Goal: Information Seeking & Learning: Find specific fact

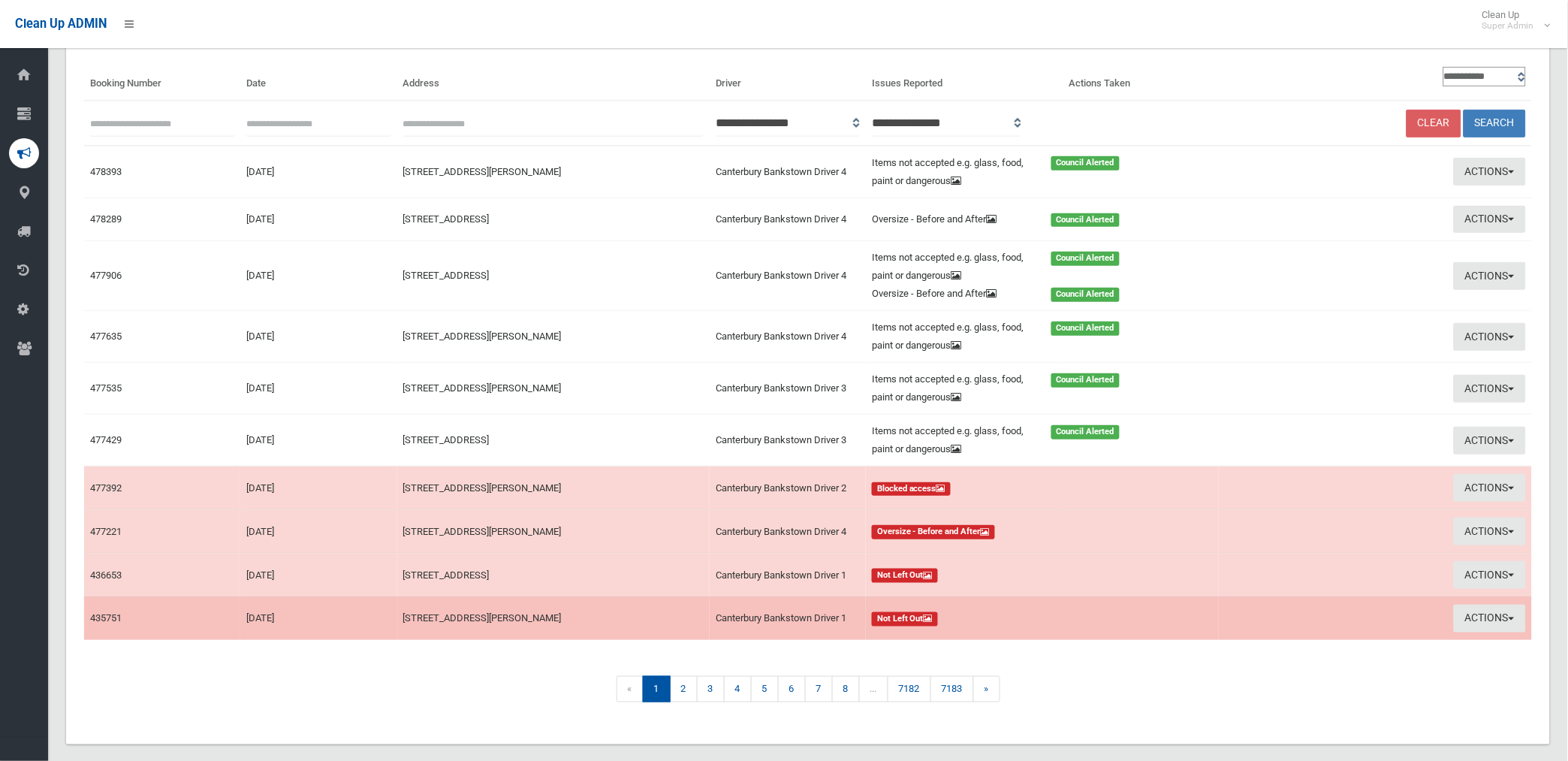
scroll to position [136, 0]
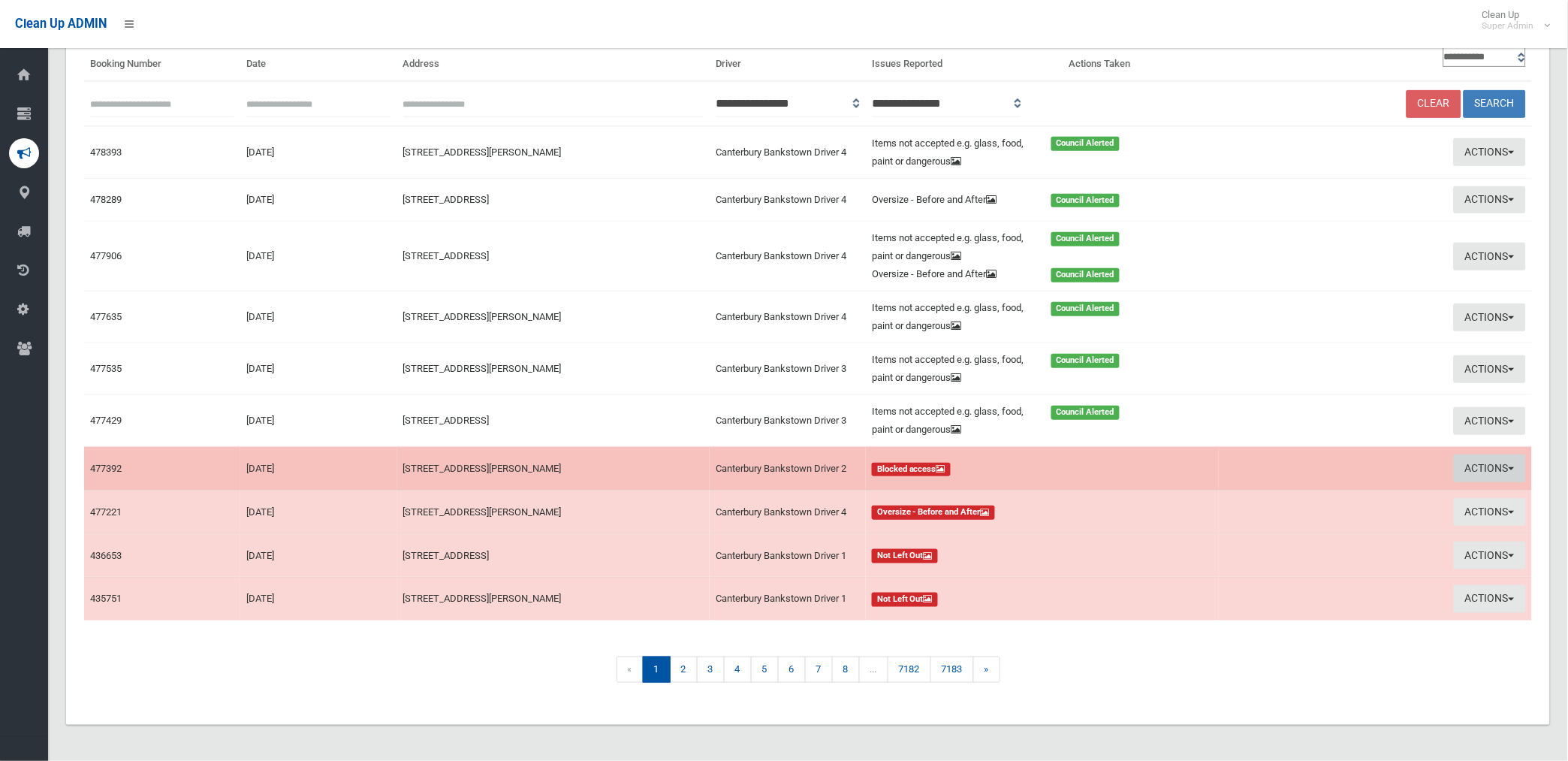
click at [1481, 472] on button "Actions" at bounding box center [1490, 468] width 72 height 28
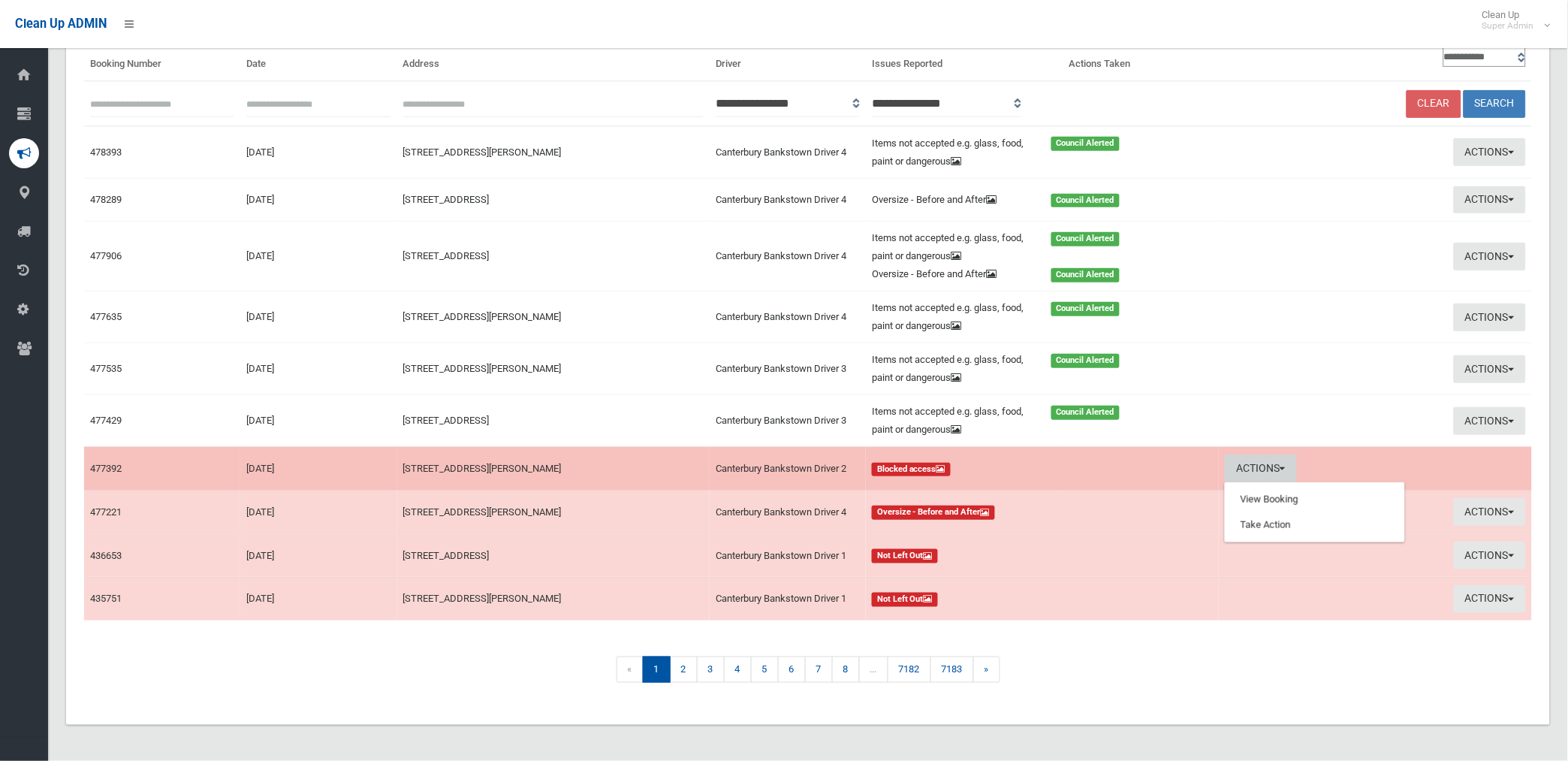
click at [1481, 472] on td "Actions View Booking Take Action" at bounding box center [1375, 469] width 313 height 43
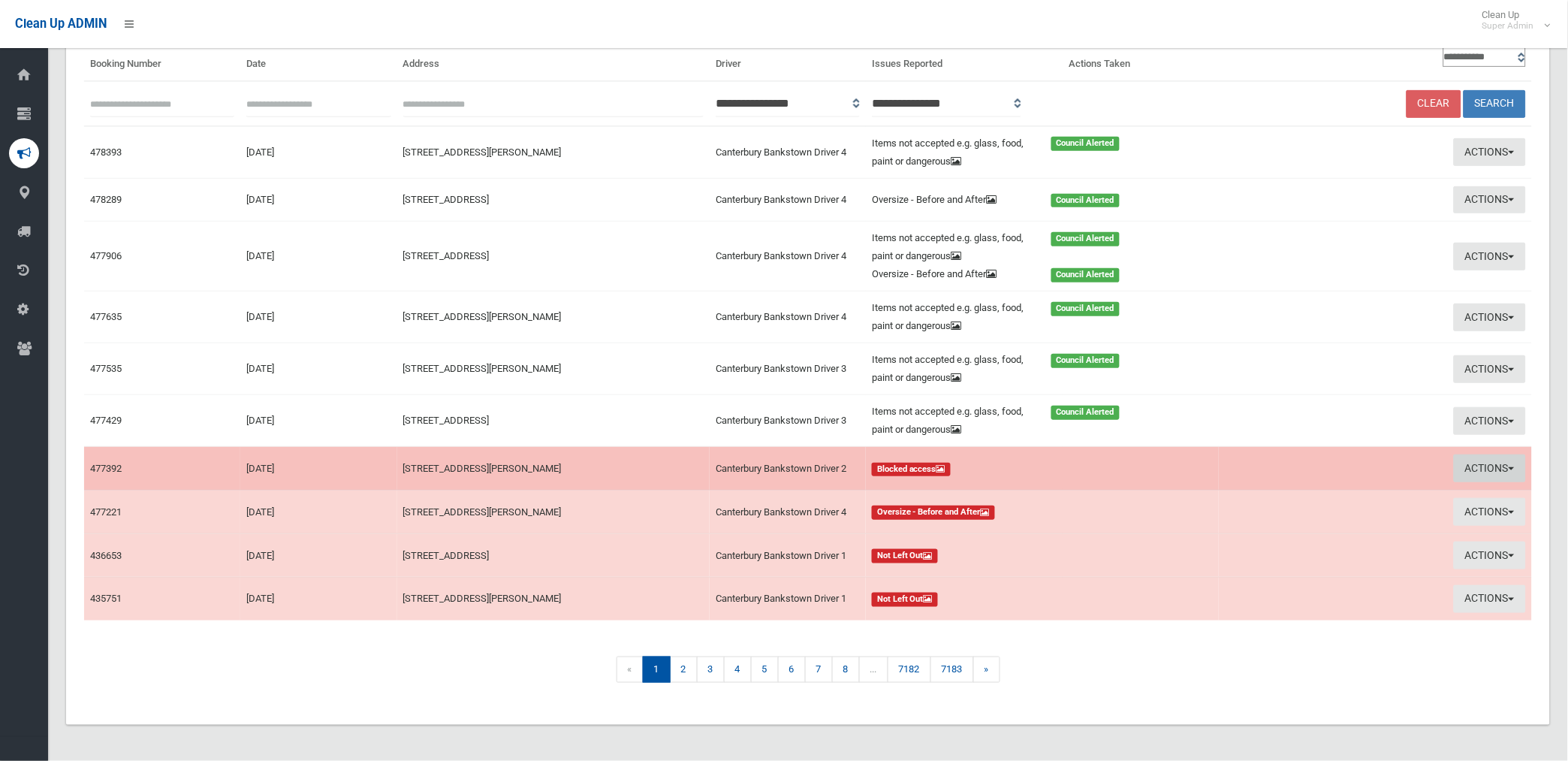
click at [1492, 460] on button "Actions" at bounding box center [1490, 468] width 72 height 28
click at [1264, 498] on link "View Booking" at bounding box center [1315, 499] width 179 height 26
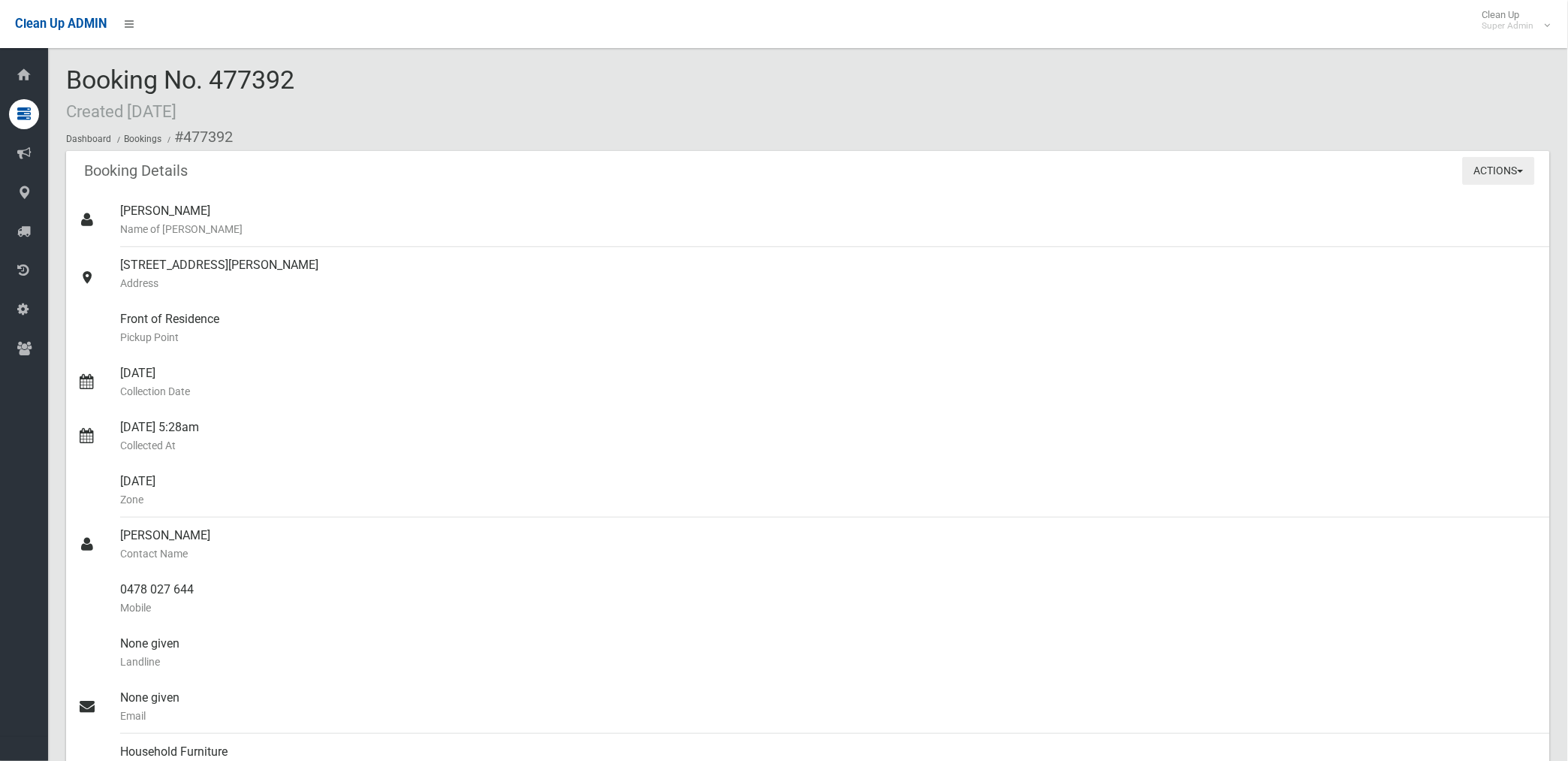
drag, startPoint x: 1477, startPoint y: 171, endPoint x: 1465, endPoint y: 198, distance: 29.5
click at [1477, 171] on button "Actions" at bounding box center [1499, 171] width 72 height 28
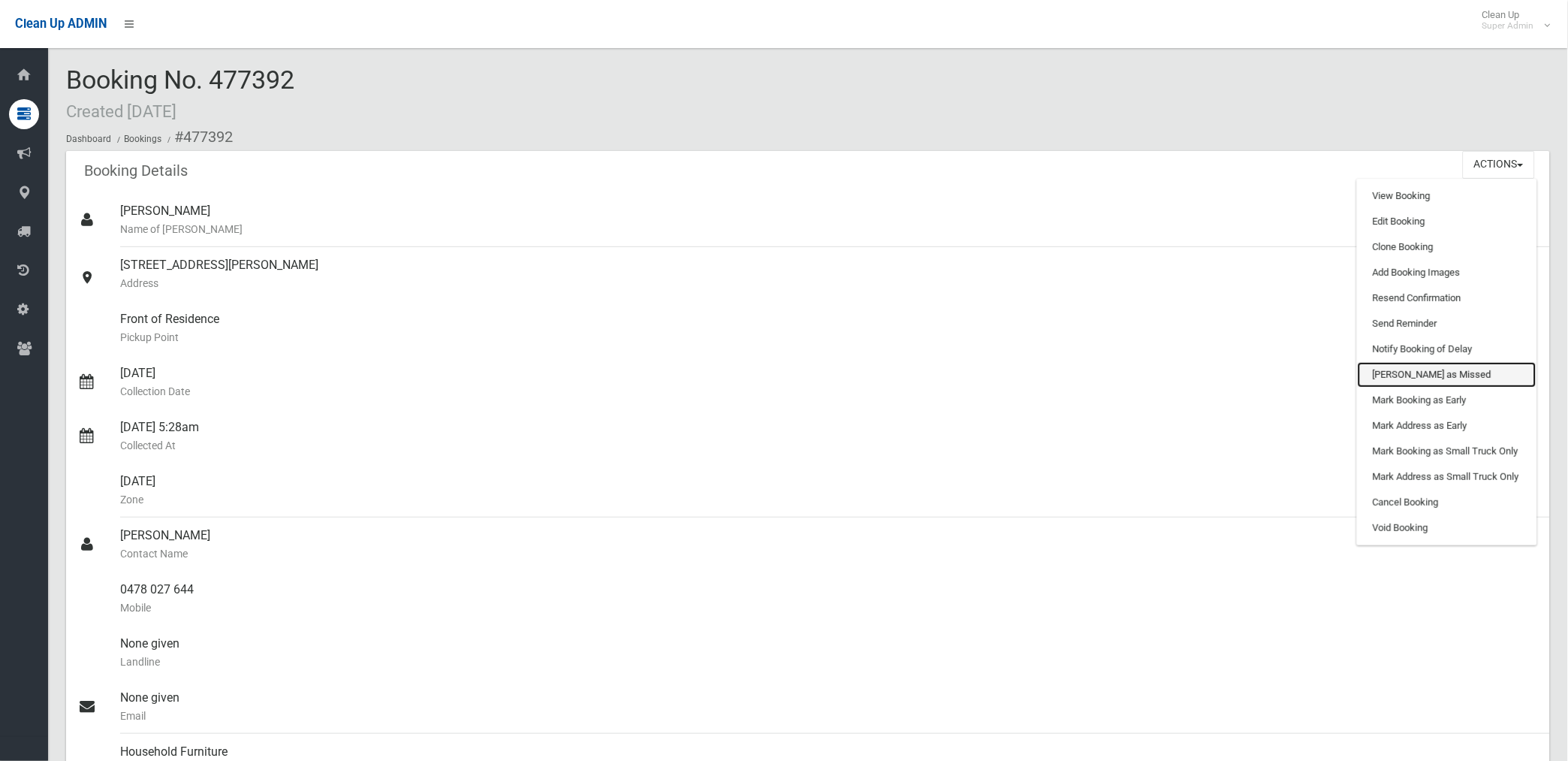
click at [1417, 377] on link "[PERSON_NAME] as Missed" at bounding box center [1447, 375] width 179 height 26
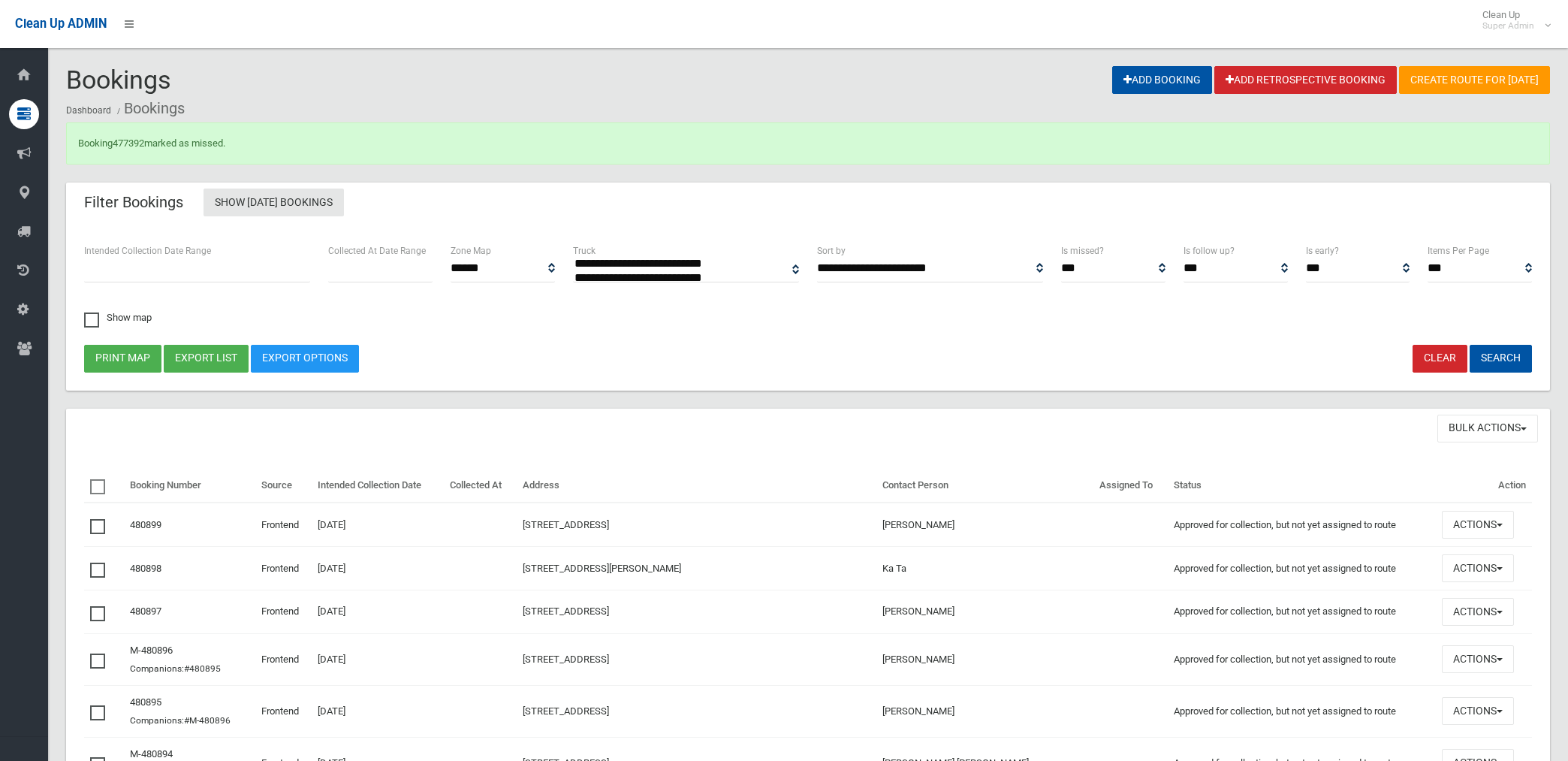
select select
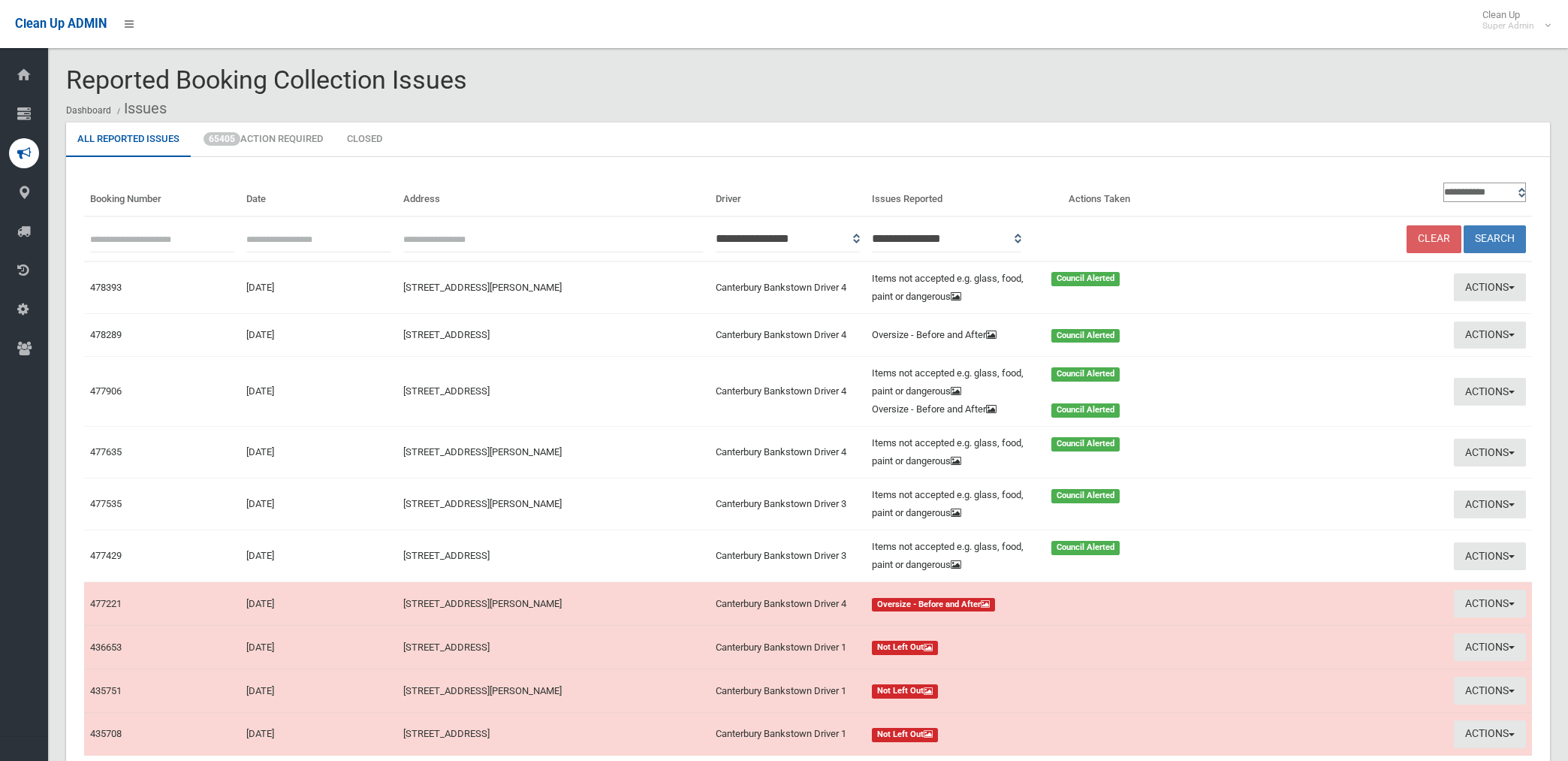
scroll to position [126, 0]
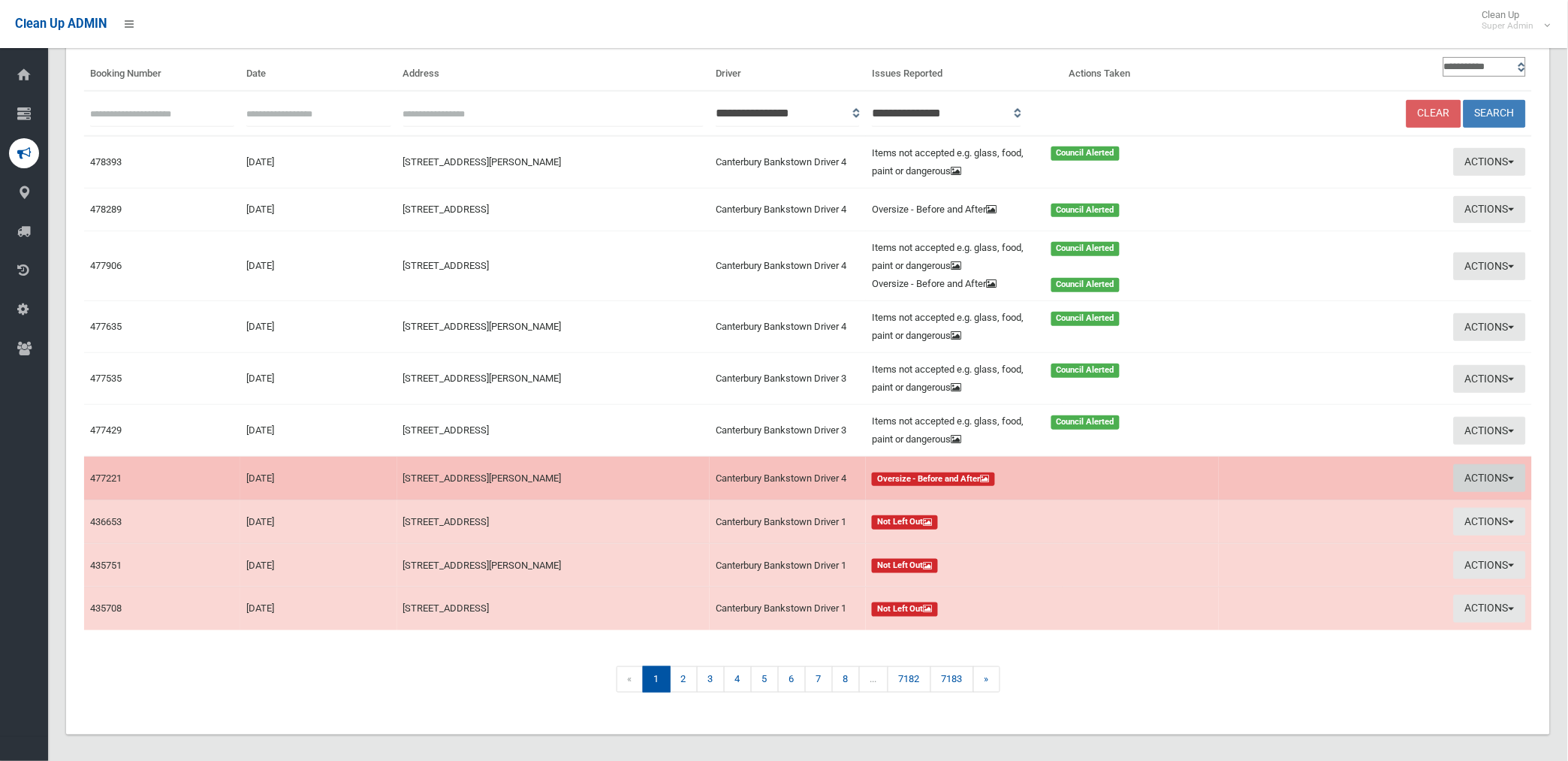
click at [1466, 473] on button "Actions" at bounding box center [1490, 477] width 72 height 28
click at [1292, 507] on link "View Booking" at bounding box center [1315, 509] width 179 height 26
click at [1482, 477] on button "Actions" at bounding box center [1490, 477] width 72 height 28
click at [1244, 532] on link "Take Action" at bounding box center [1315, 535] width 179 height 26
click at [1244, 532] on td "Actions View Booking Take Action" at bounding box center [1375, 521] width 313 height 43
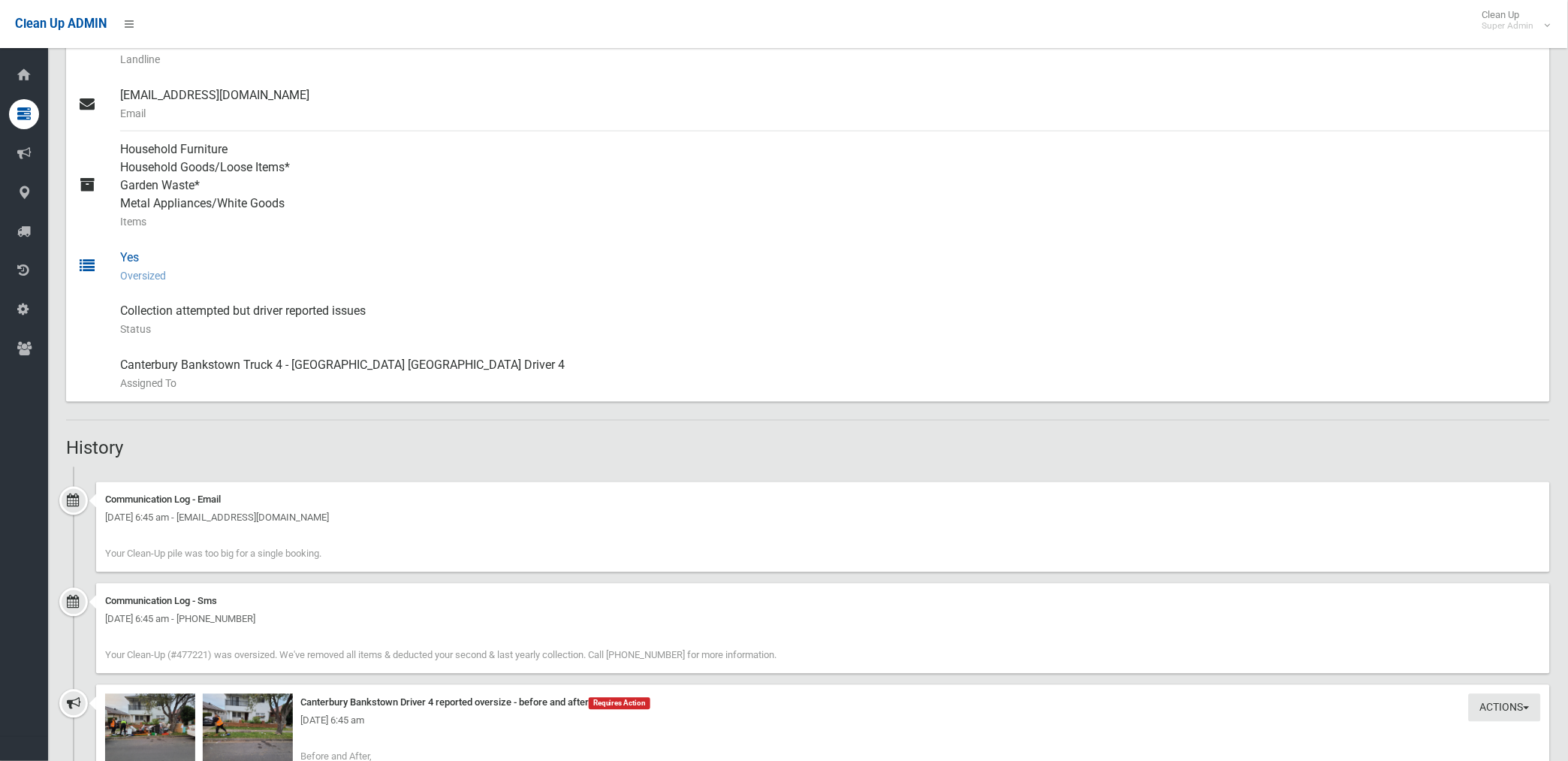
scroll to position [834, 0]
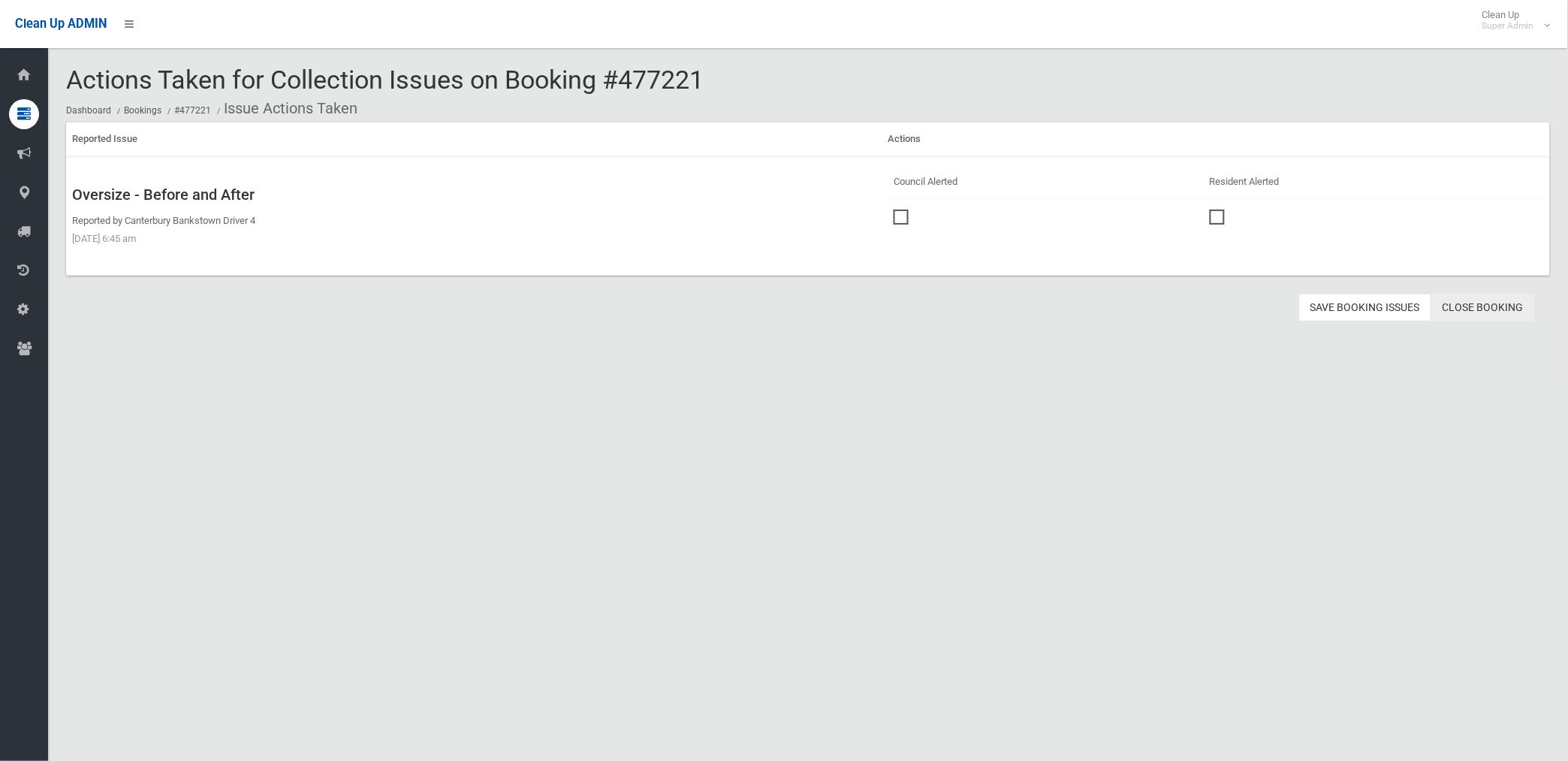
click at [1478, 303] on link "Close Booking" at bounding box center [1483, 308] width 103 height 28
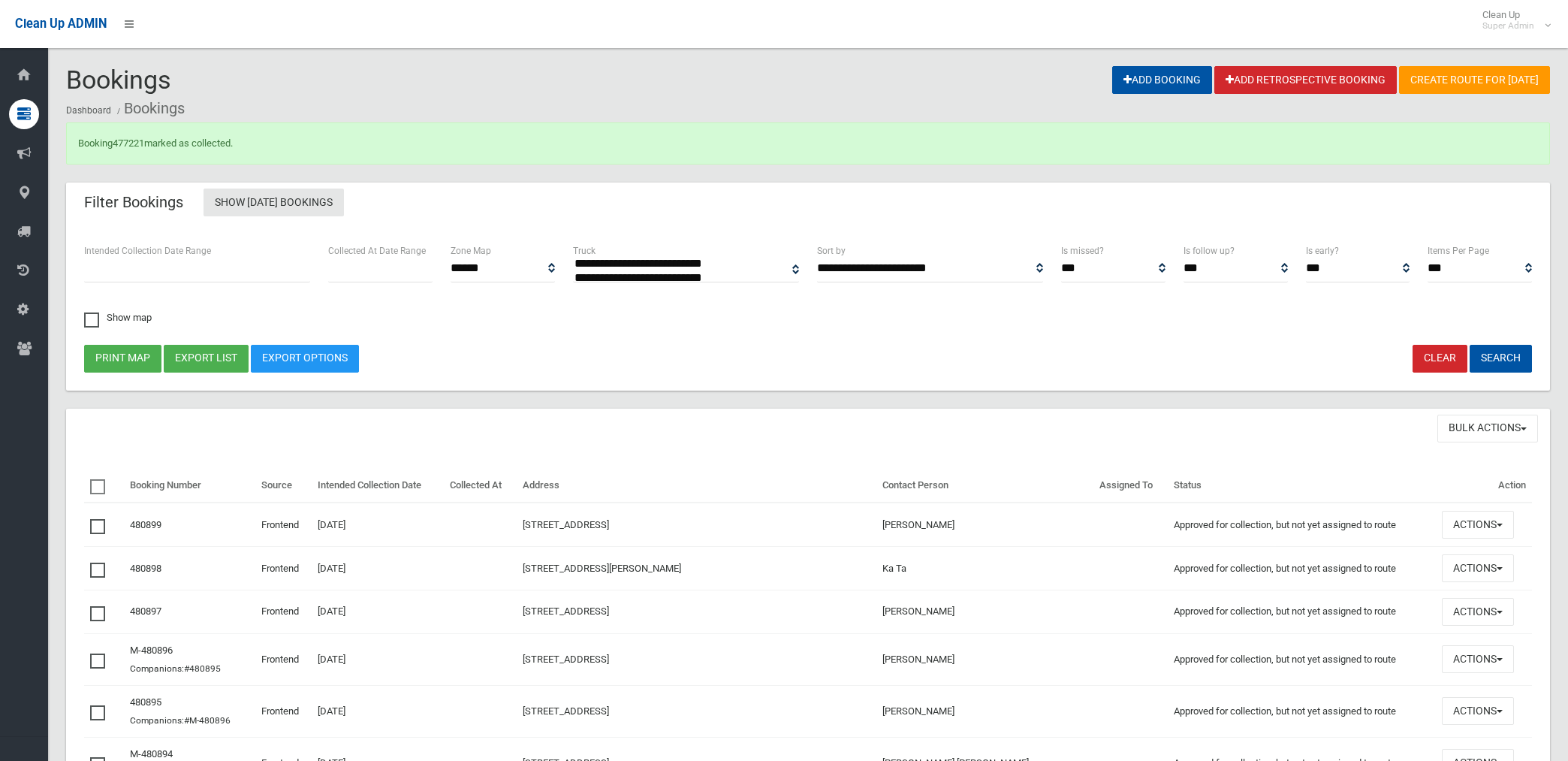
select select
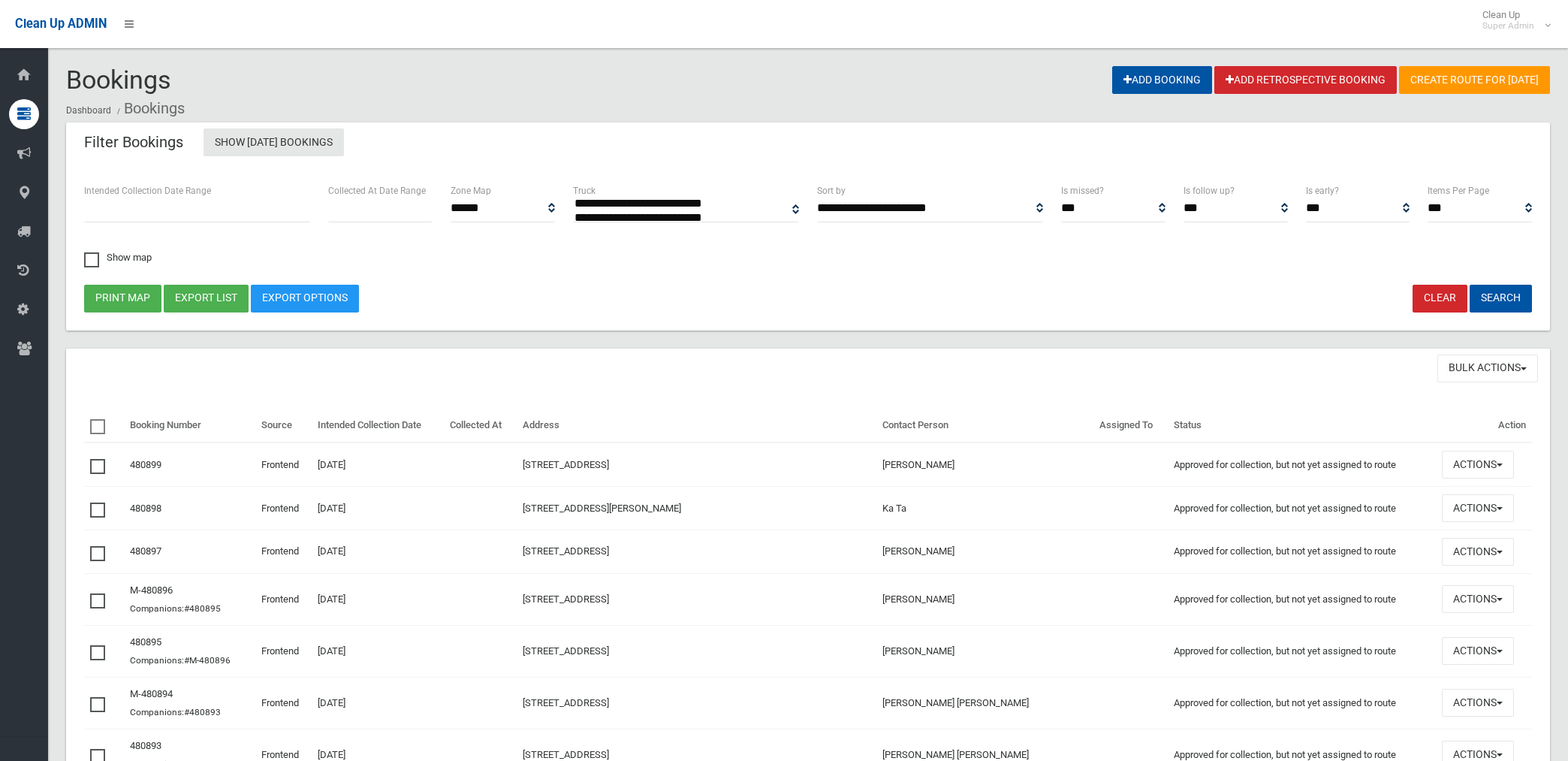
select select
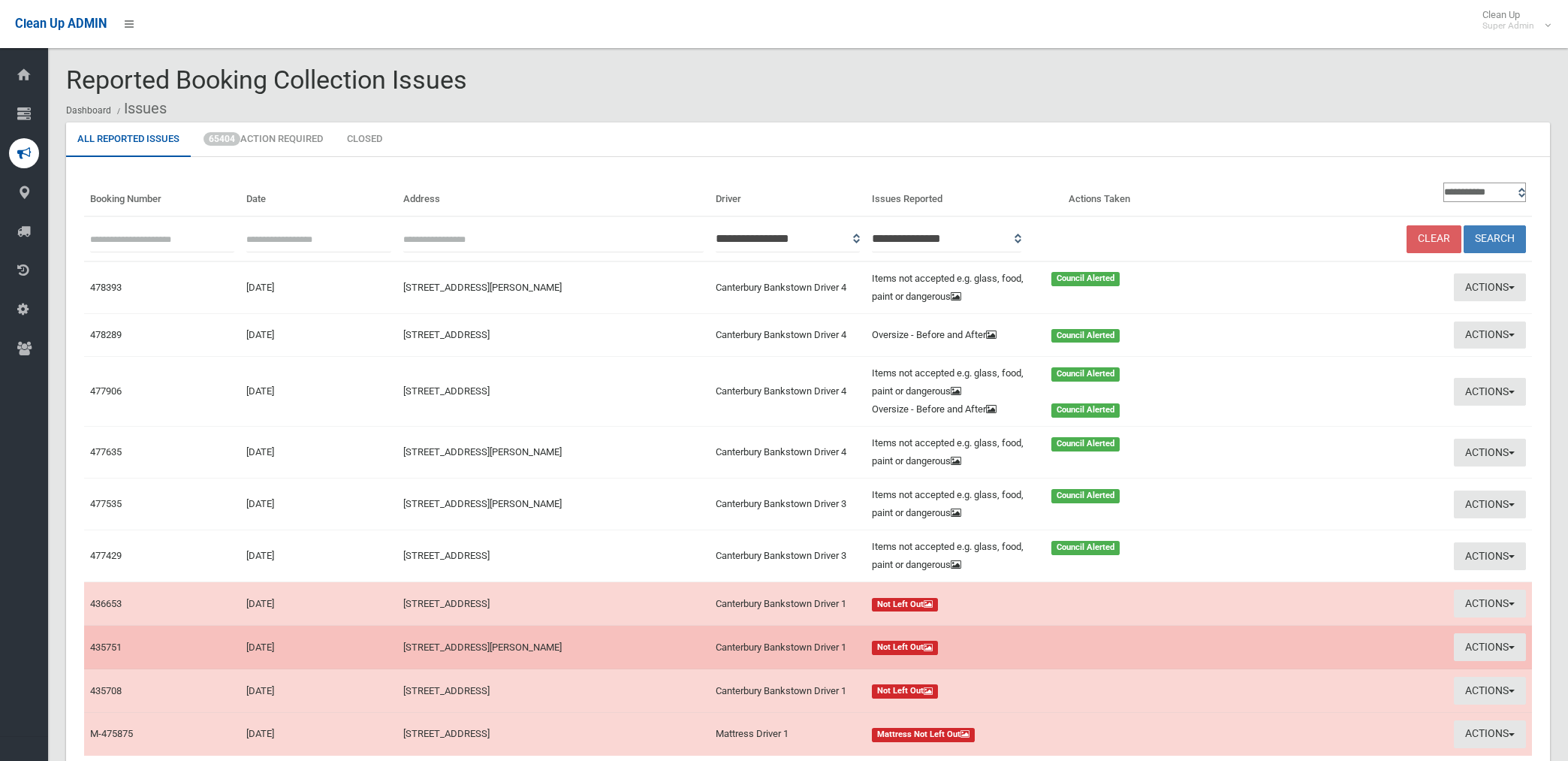
scroll to position [115, 0]
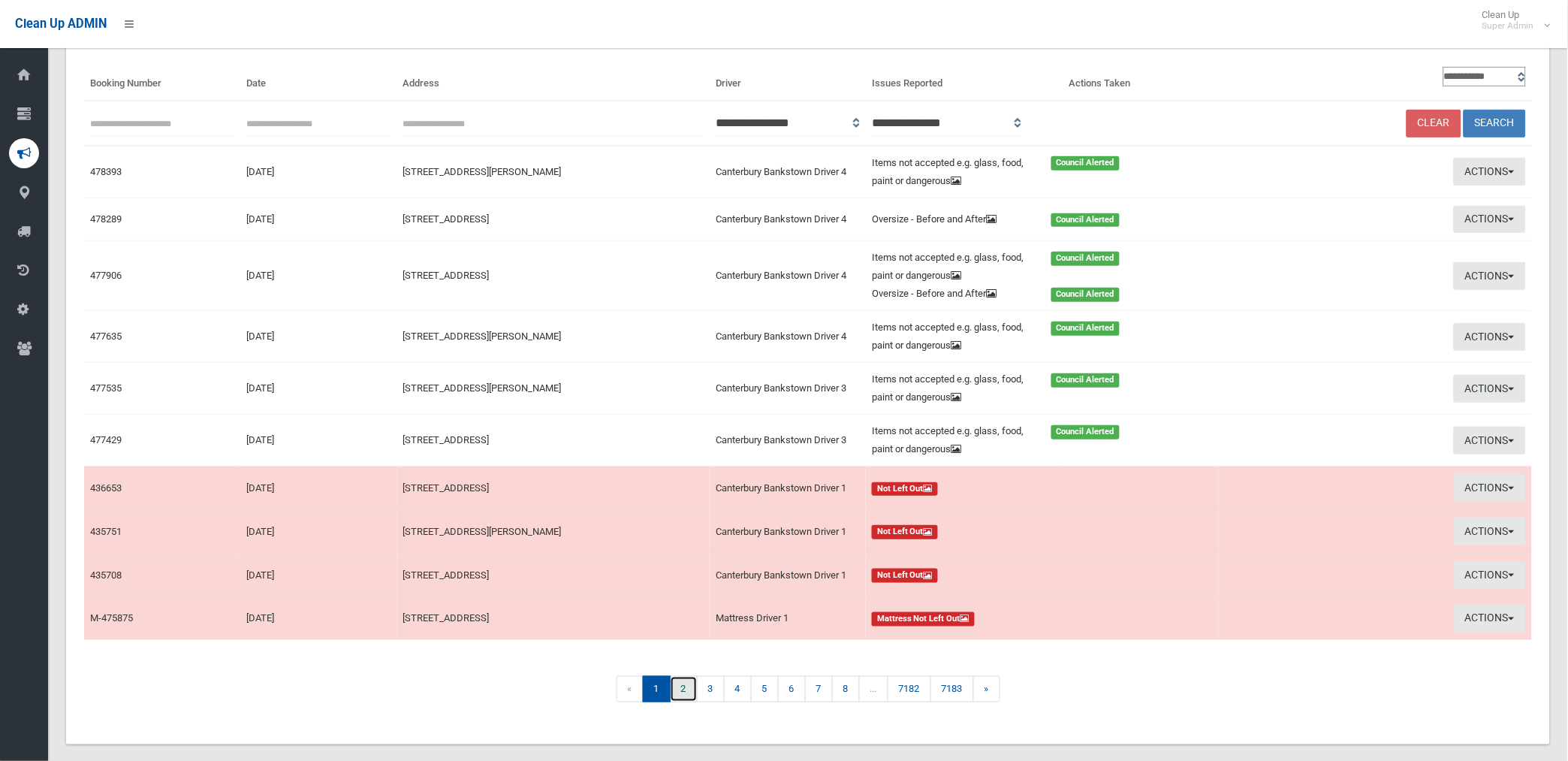
click at [684, 689] on link "2" at bounding box center [683, 689] width 28 height 26
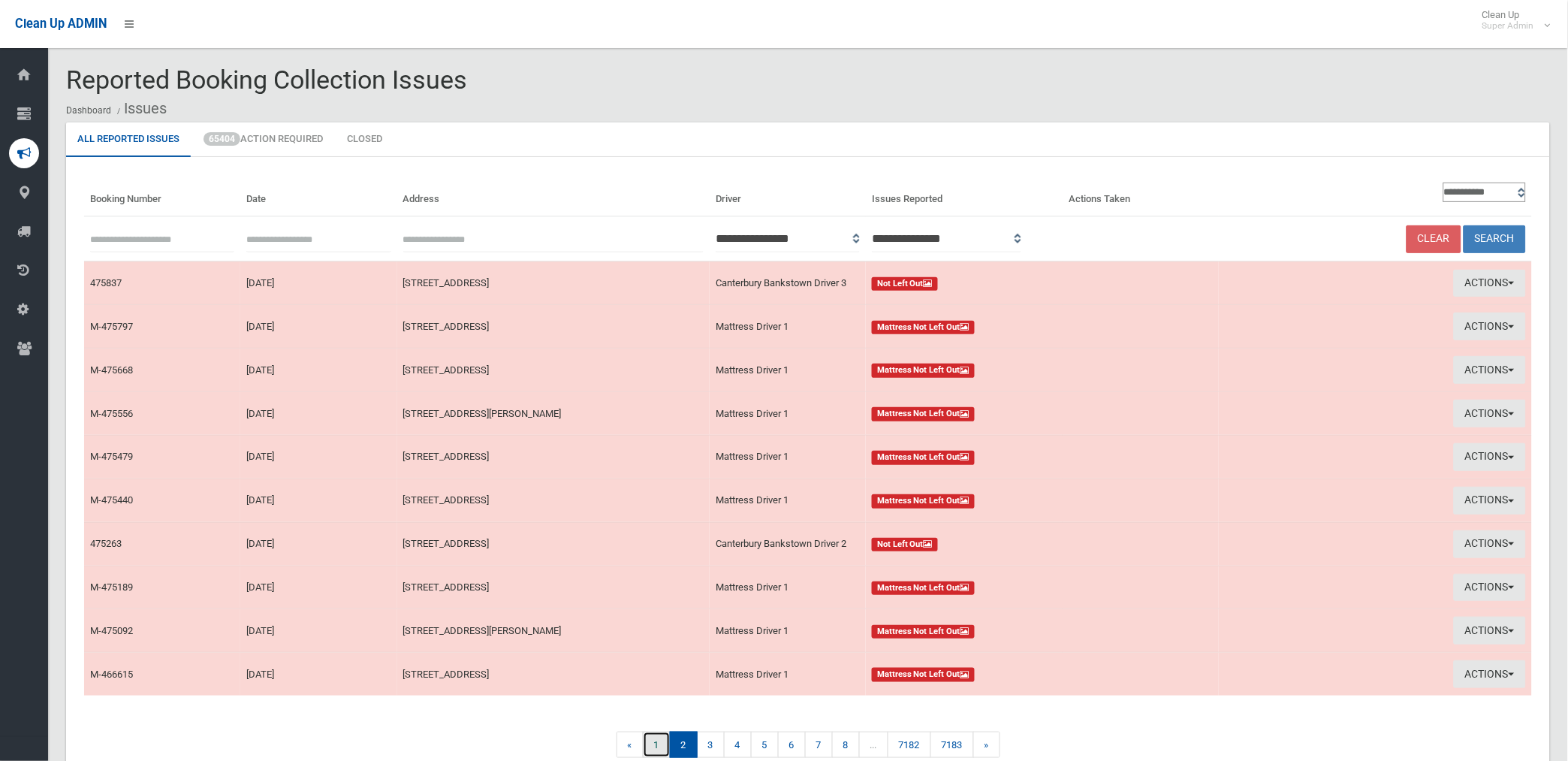
click at [651, 748] on link "1" at bounding box center [656, 744] width 28 height 26
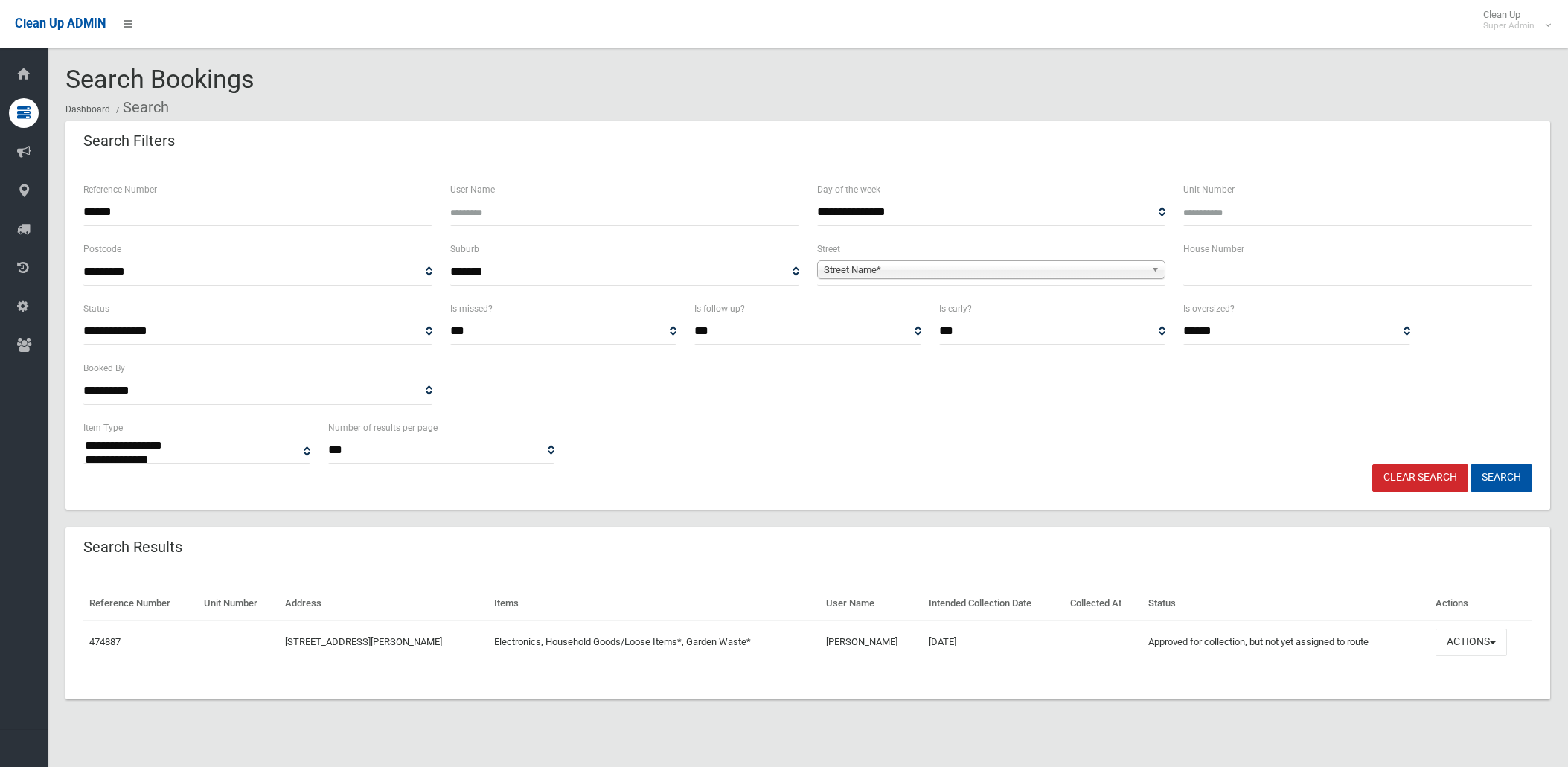
select select
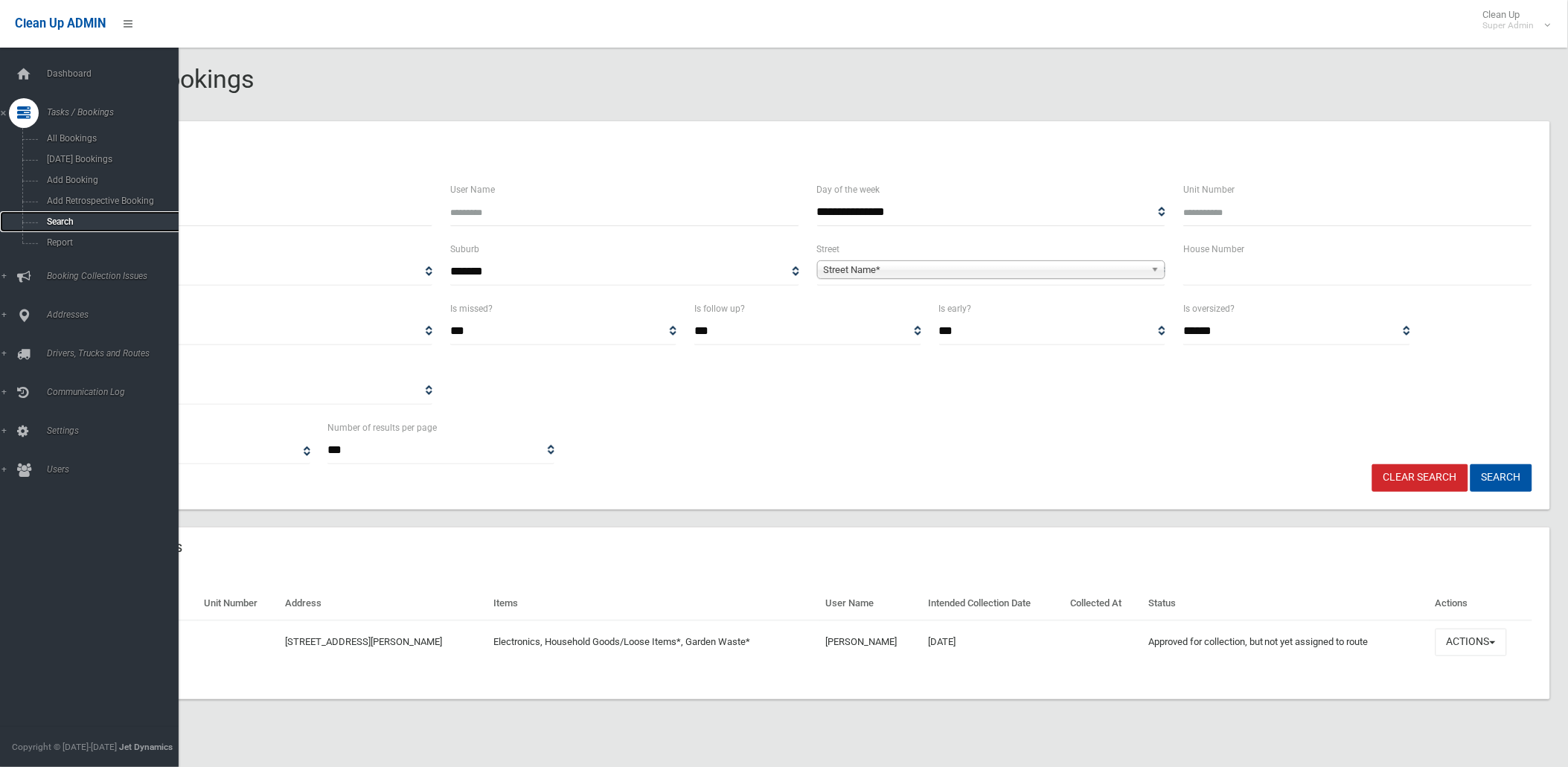
click at [62, 220] on span "Search" at bounding box center [110, 222] width 137 height 10
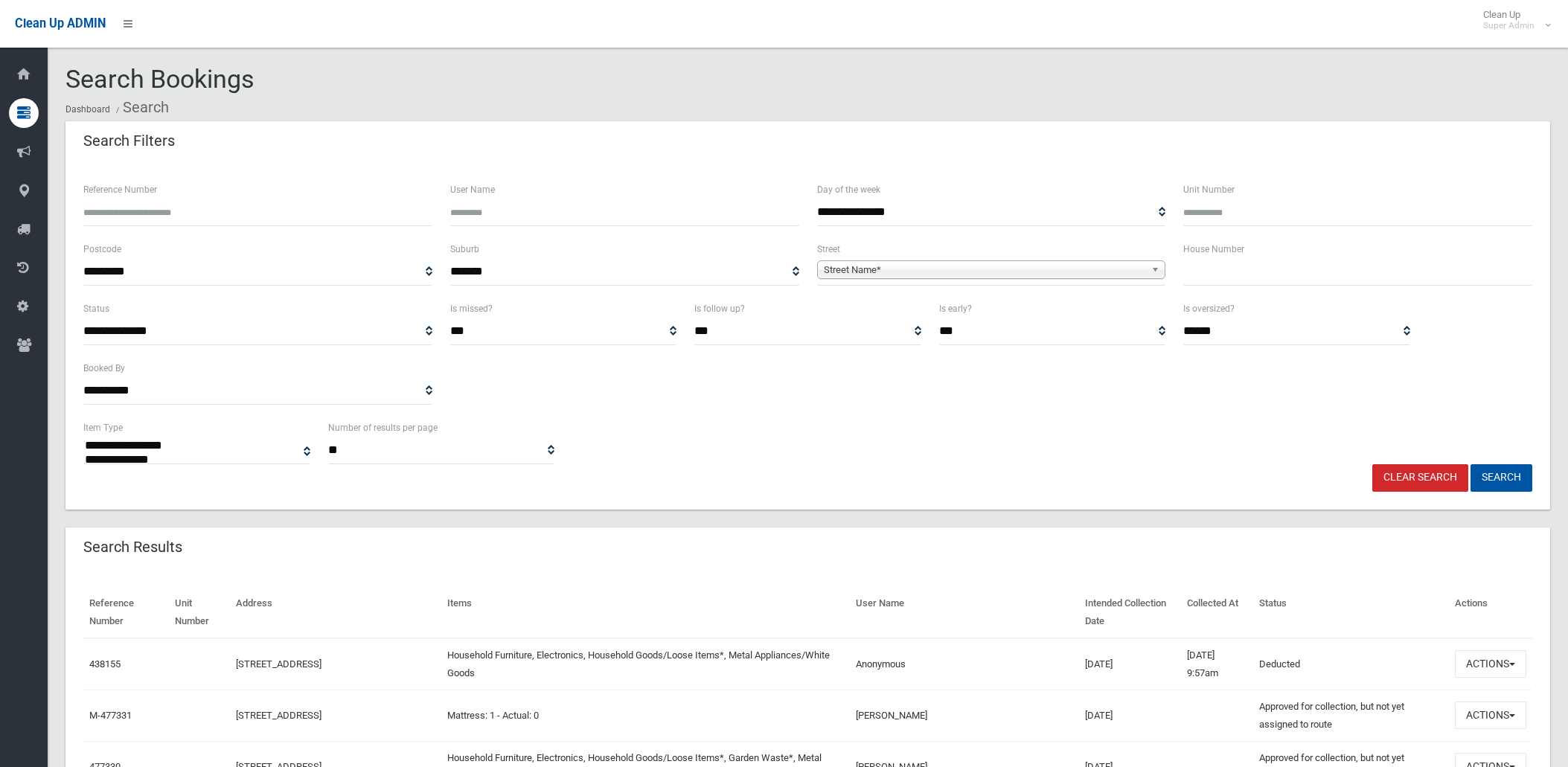
select select
click at [876, 269] on span "Street Name*" at bounding box center [985, 270] width 322 height 17
type input "****"
click at [857, 313] on li "Harp Street (BELMORE 2192)" at bounding box center [992, 311] width 341 height 18
click at [1204, 266] on input "text" at bounding box center [1358, 272] width 349 height 28
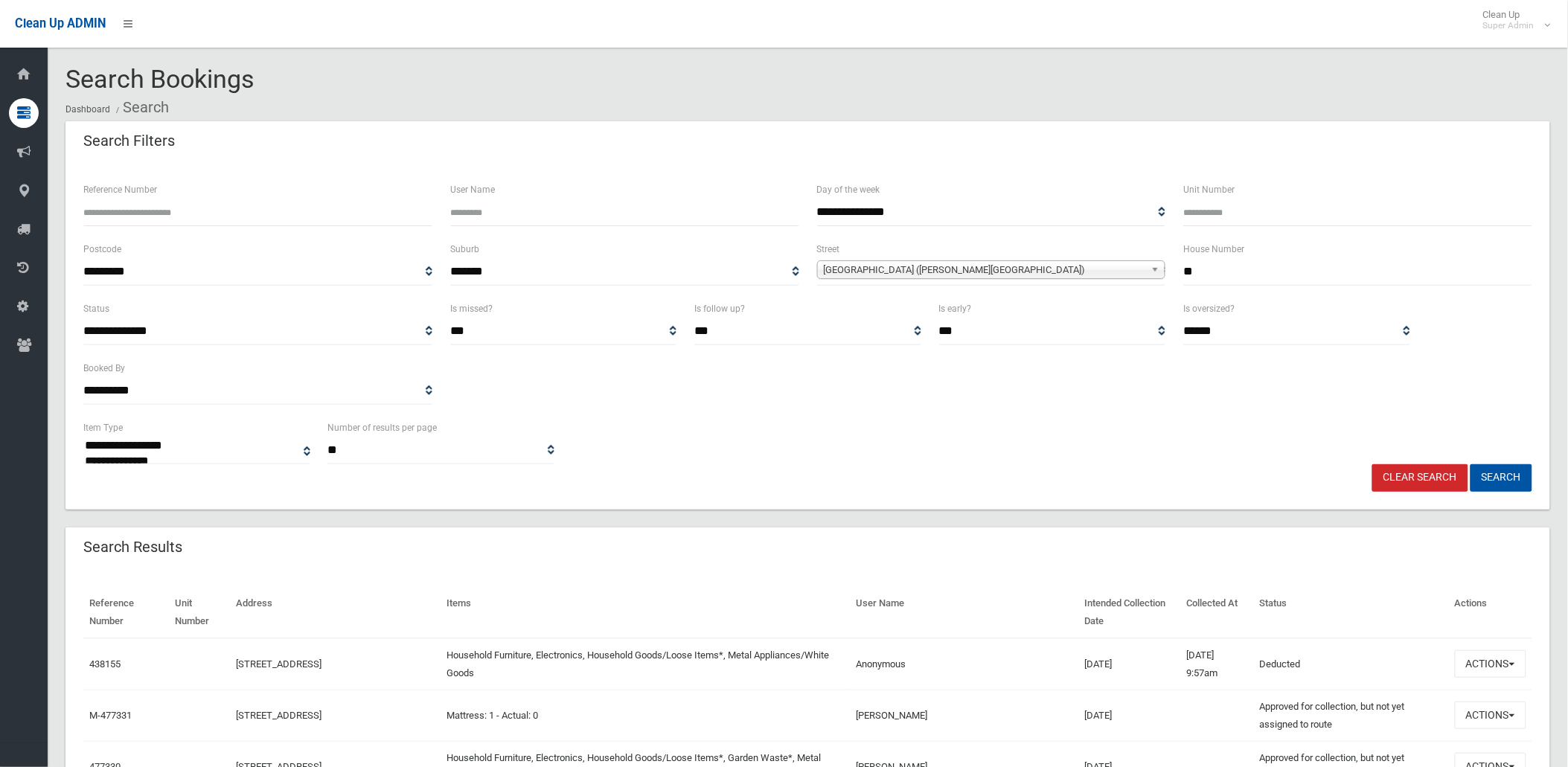
type input "**"
click at [1470, 464] on button "Search" at bounding box center [1501, 478] width 62 height 28
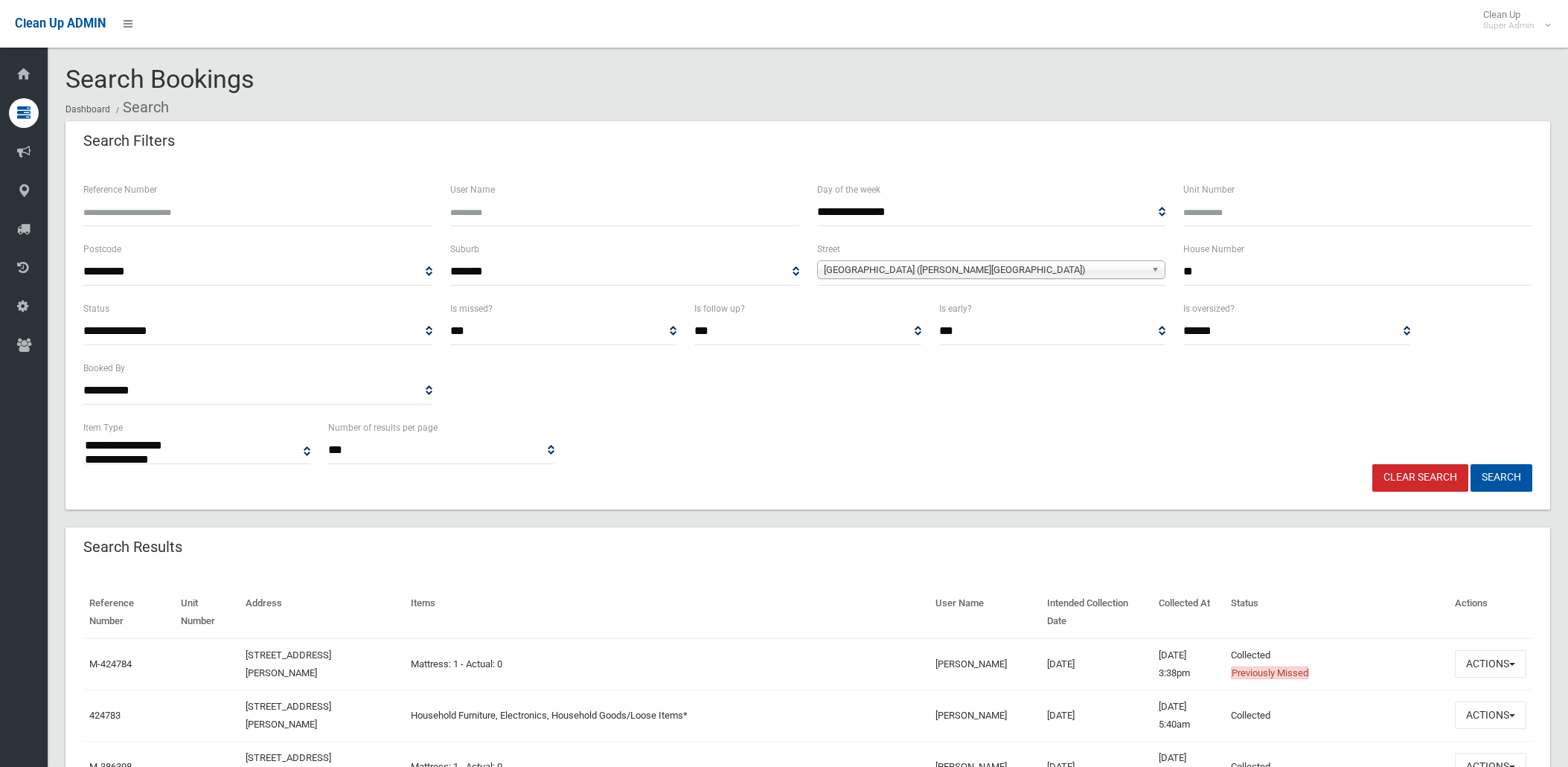
select select
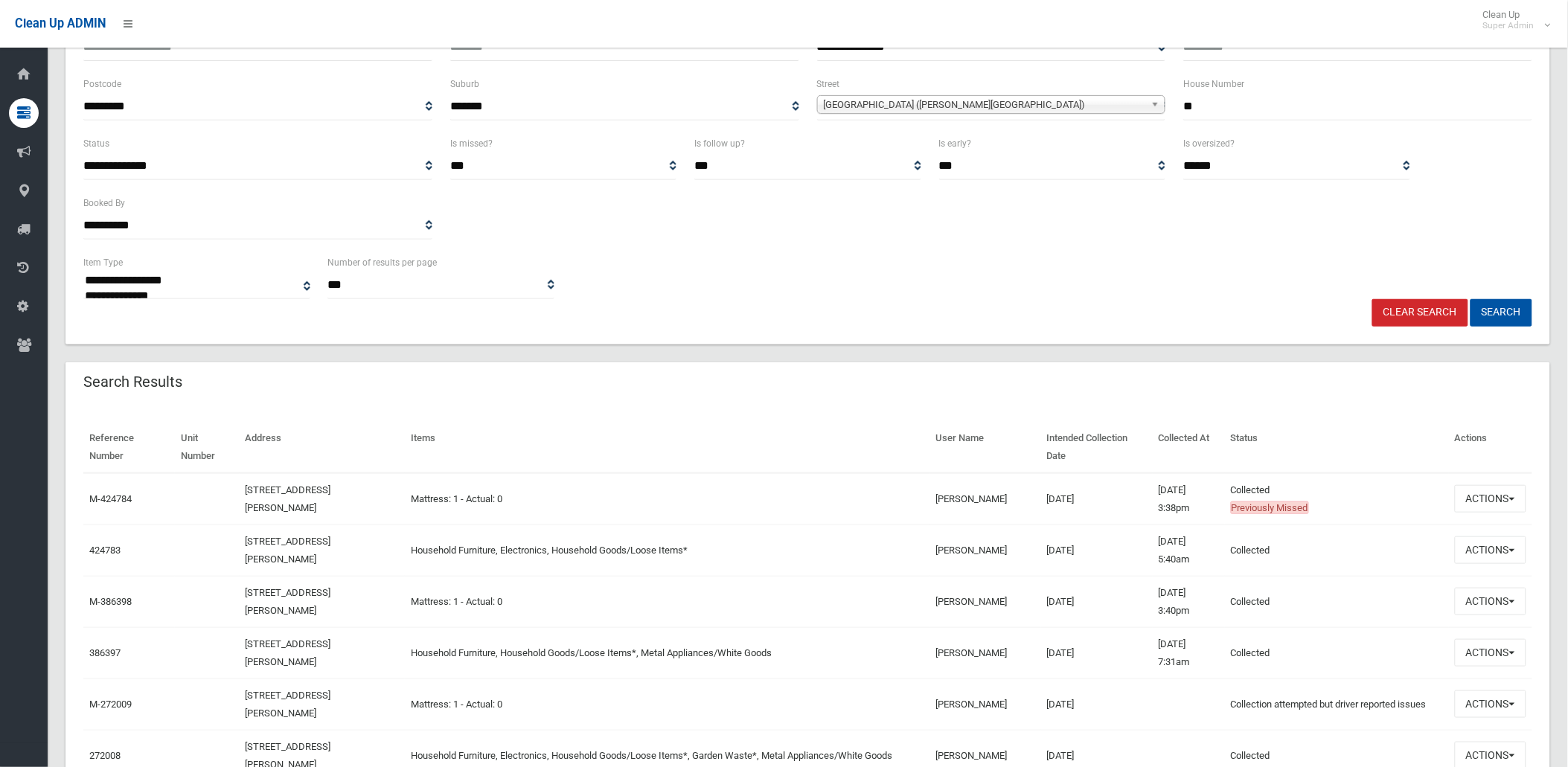
scroll to position [83, 0]
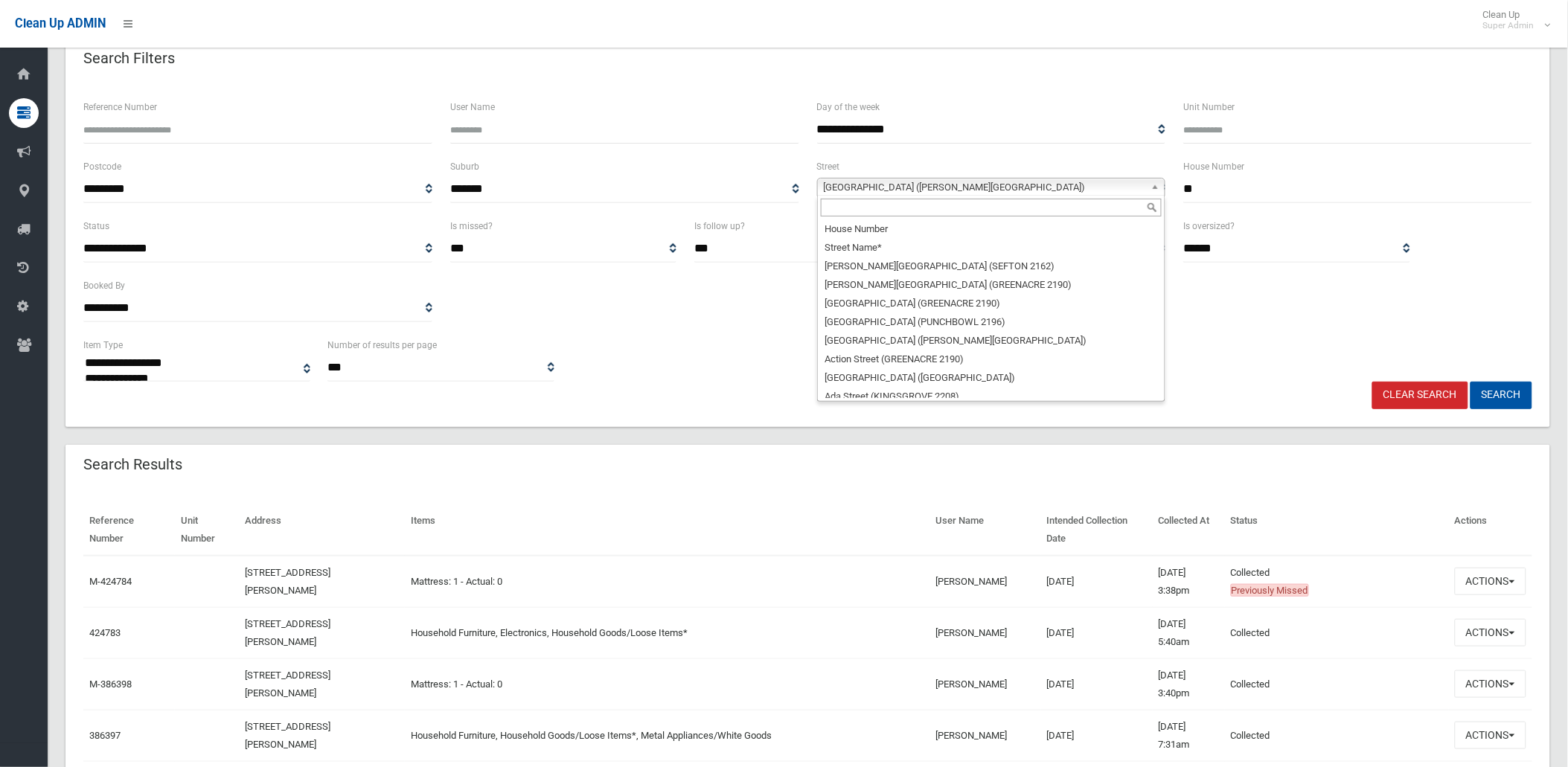
click at [1016, 189] on span "[GEOGRAPHIC_DATA] ([PERSON_NAME][GEOGRAPHIC_DATA])" at bounding box center [985, 187] width 322 height 17
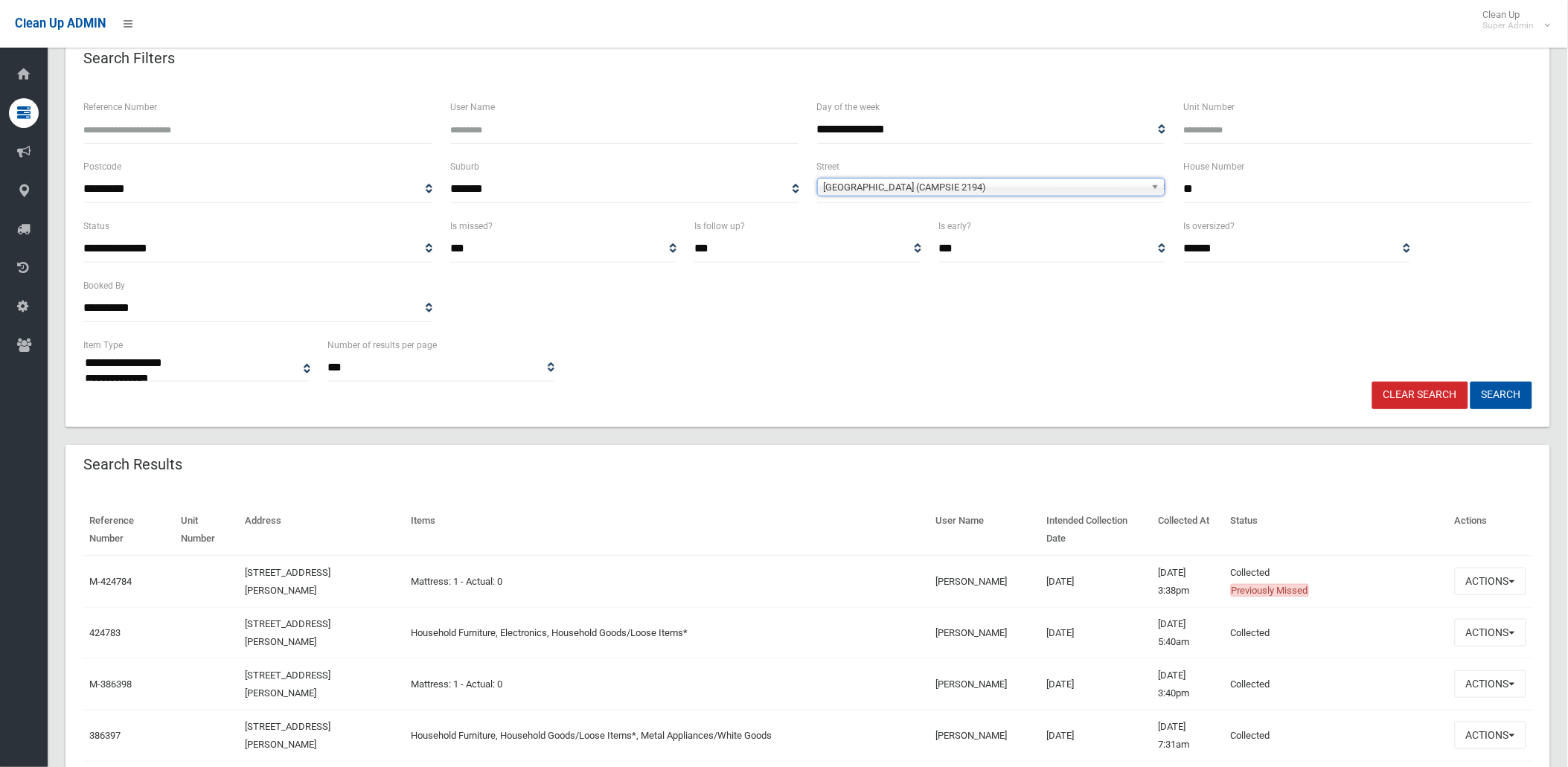
click at [1470, 382] on button "Search" at bounding box center [1501, 395] width 62 height 28
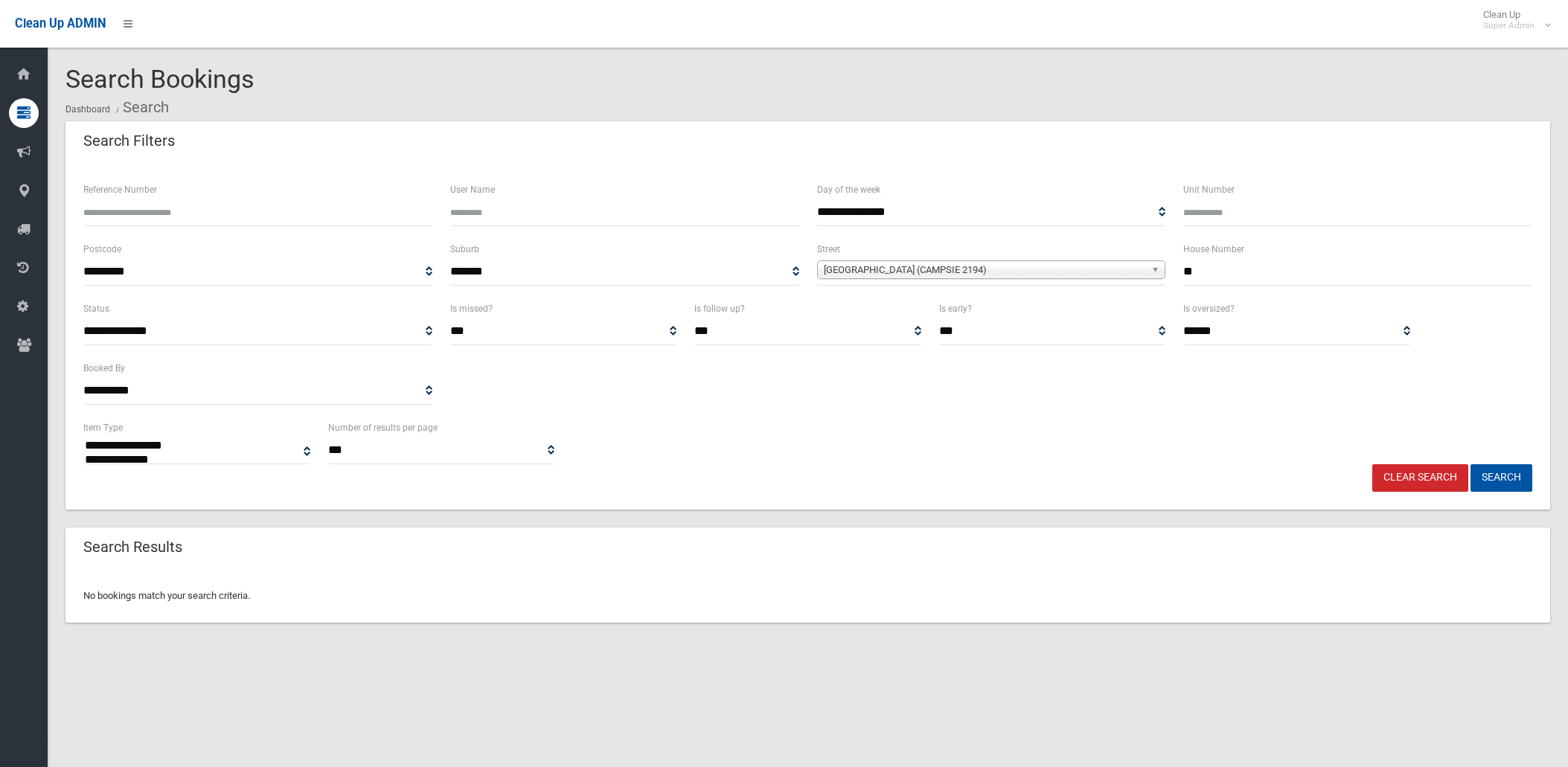
select select
click at [990, 270] on span "[GEOGRAPHIC_DATA] (CAMPSIE 2194)" at bounding box center [985, 270] width 322 height 17
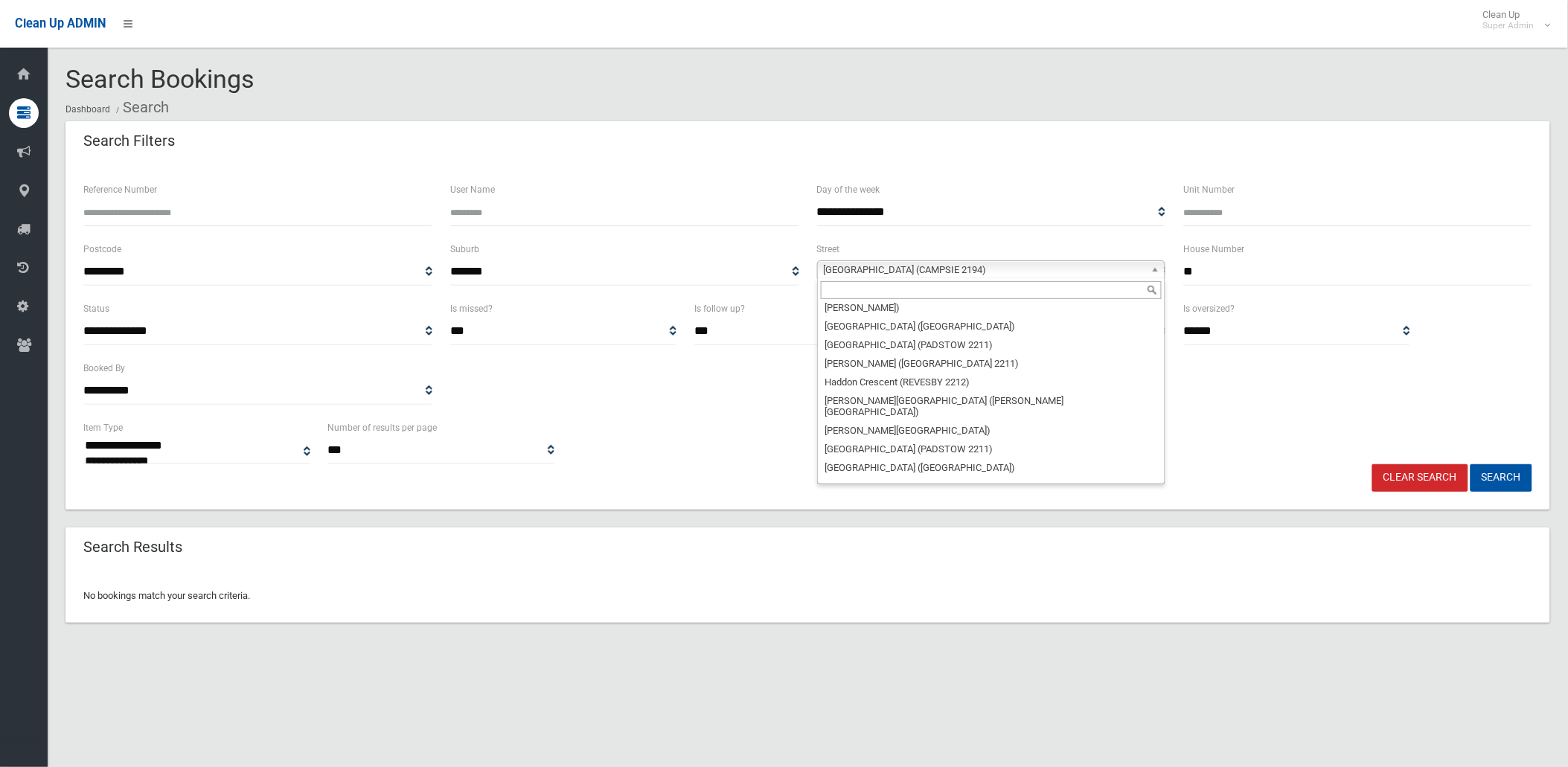
scroll to position [17045, 0]
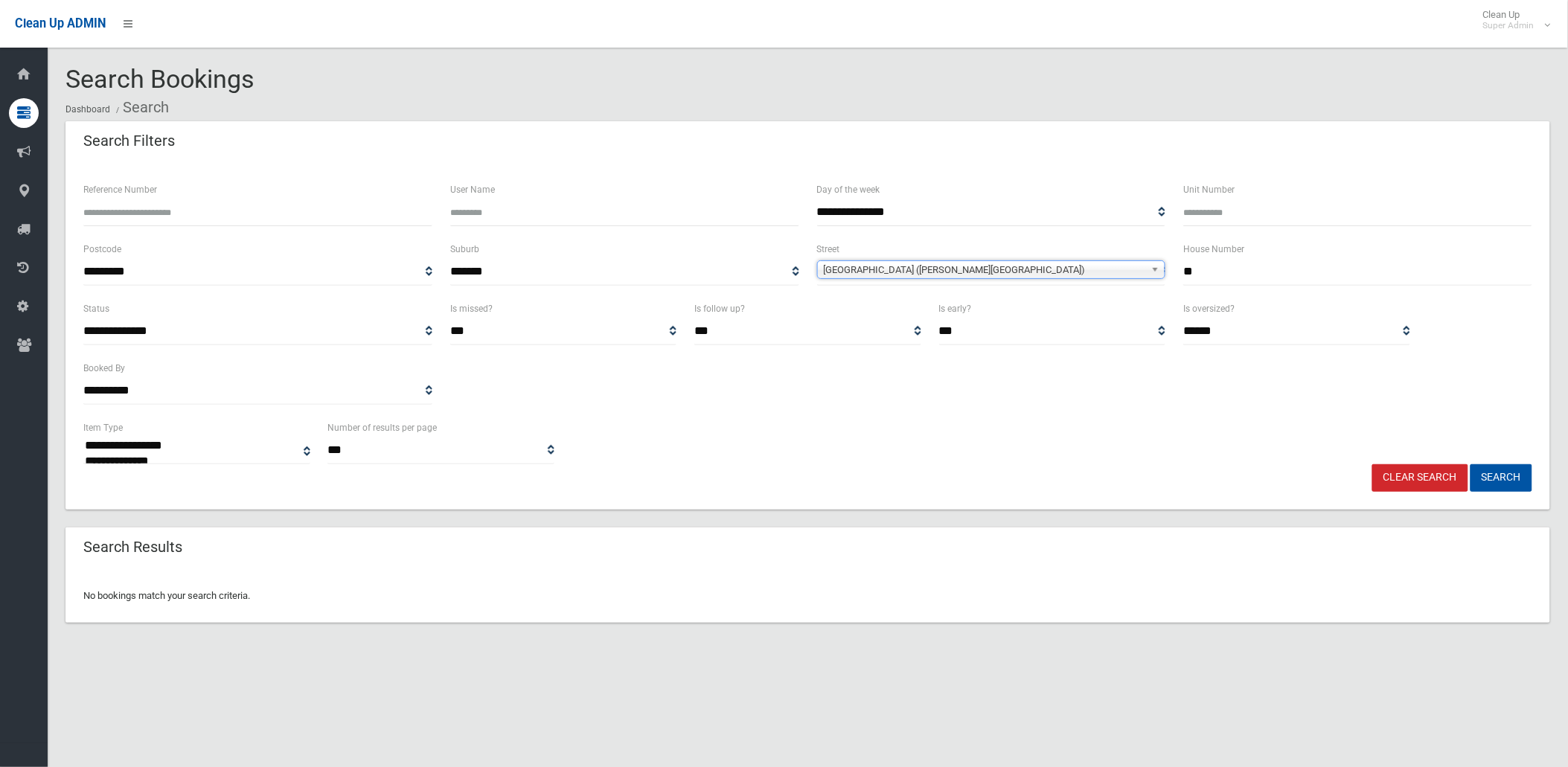
click at [1470, 464] on button "Search" at bounding box center [1501, 478] width 62 height 28
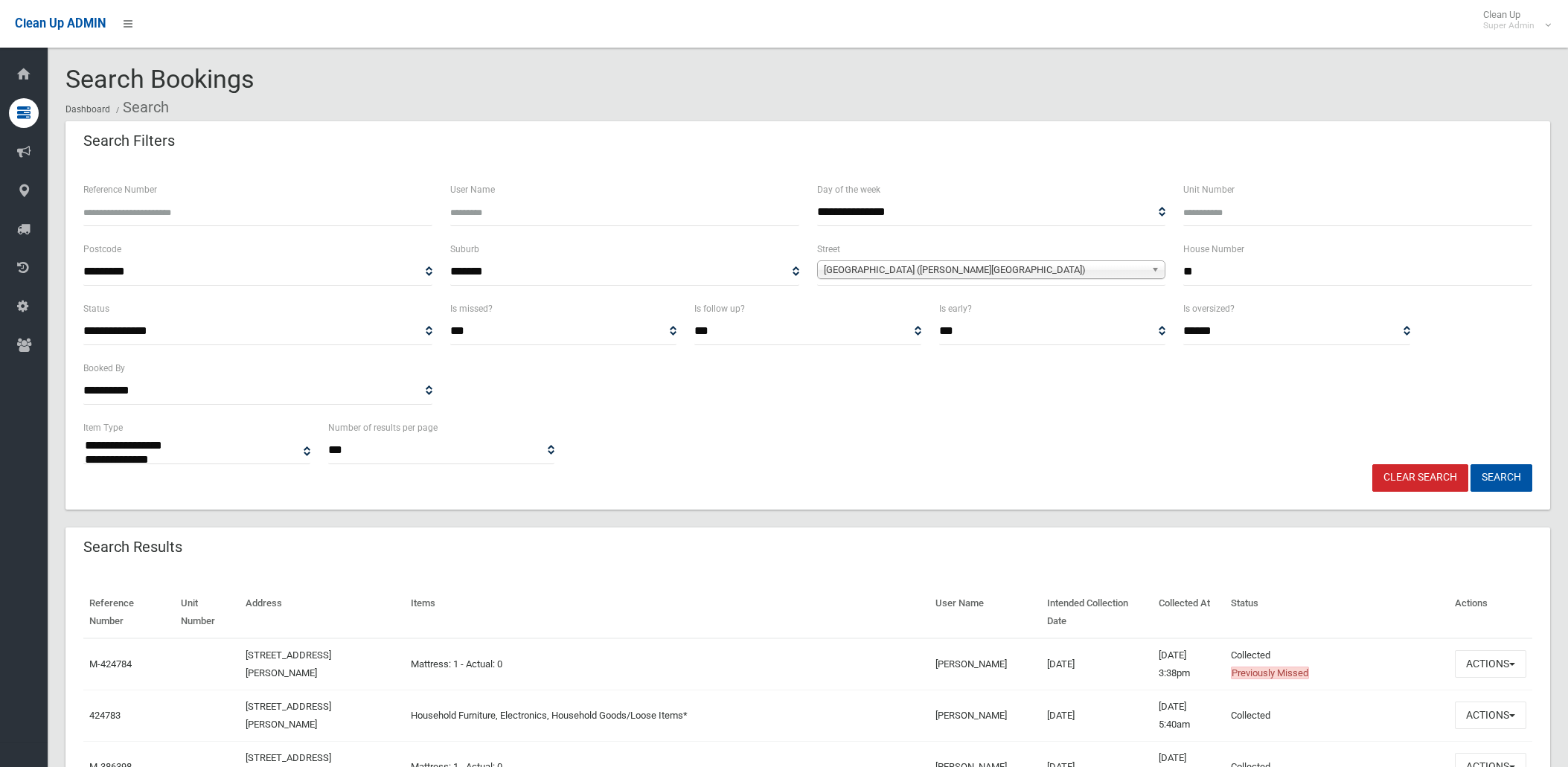
select select
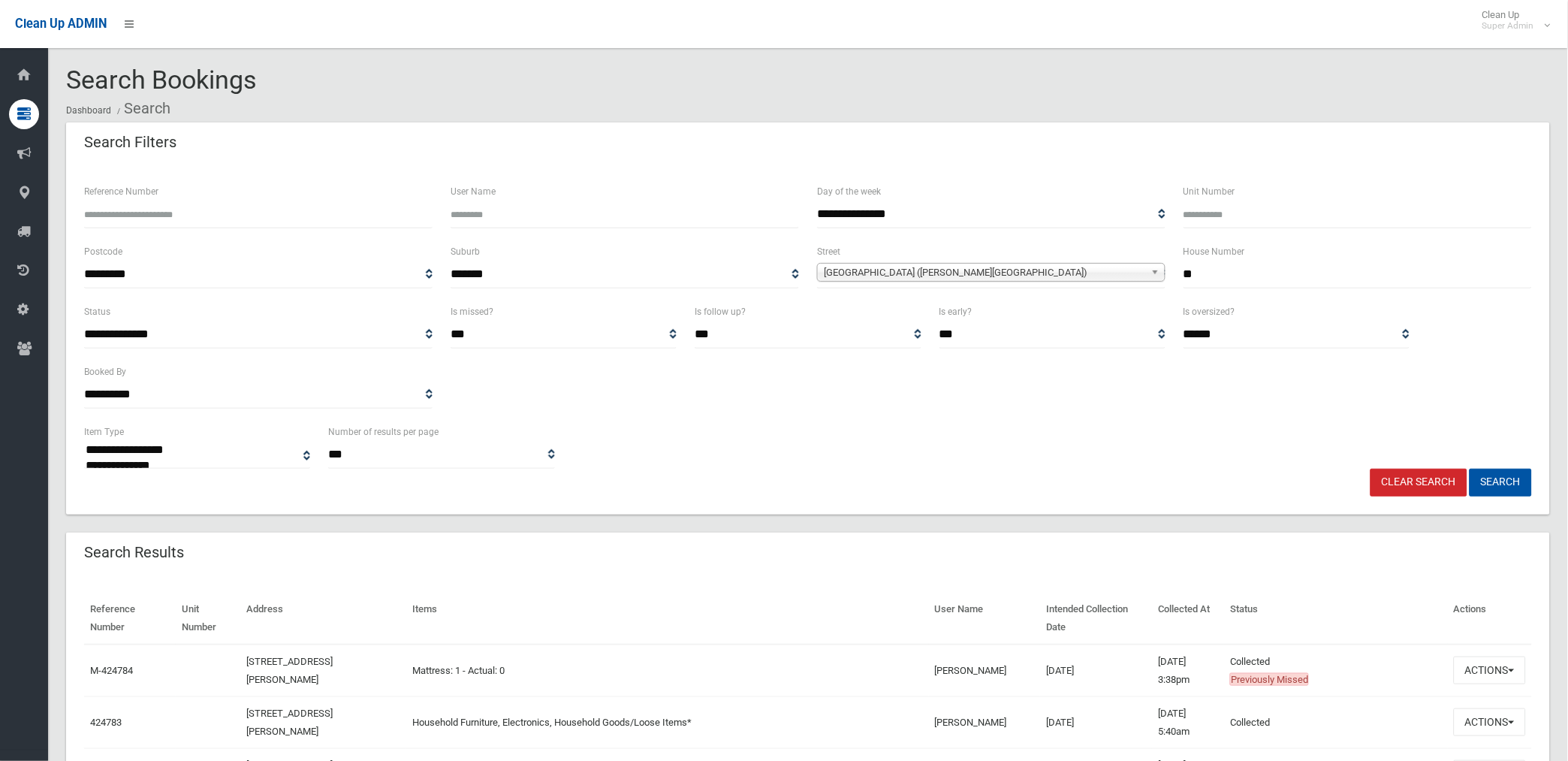
click at [1440, 481] on link "Clear Search" at bounding box center [1419, 482] width 97 height 28
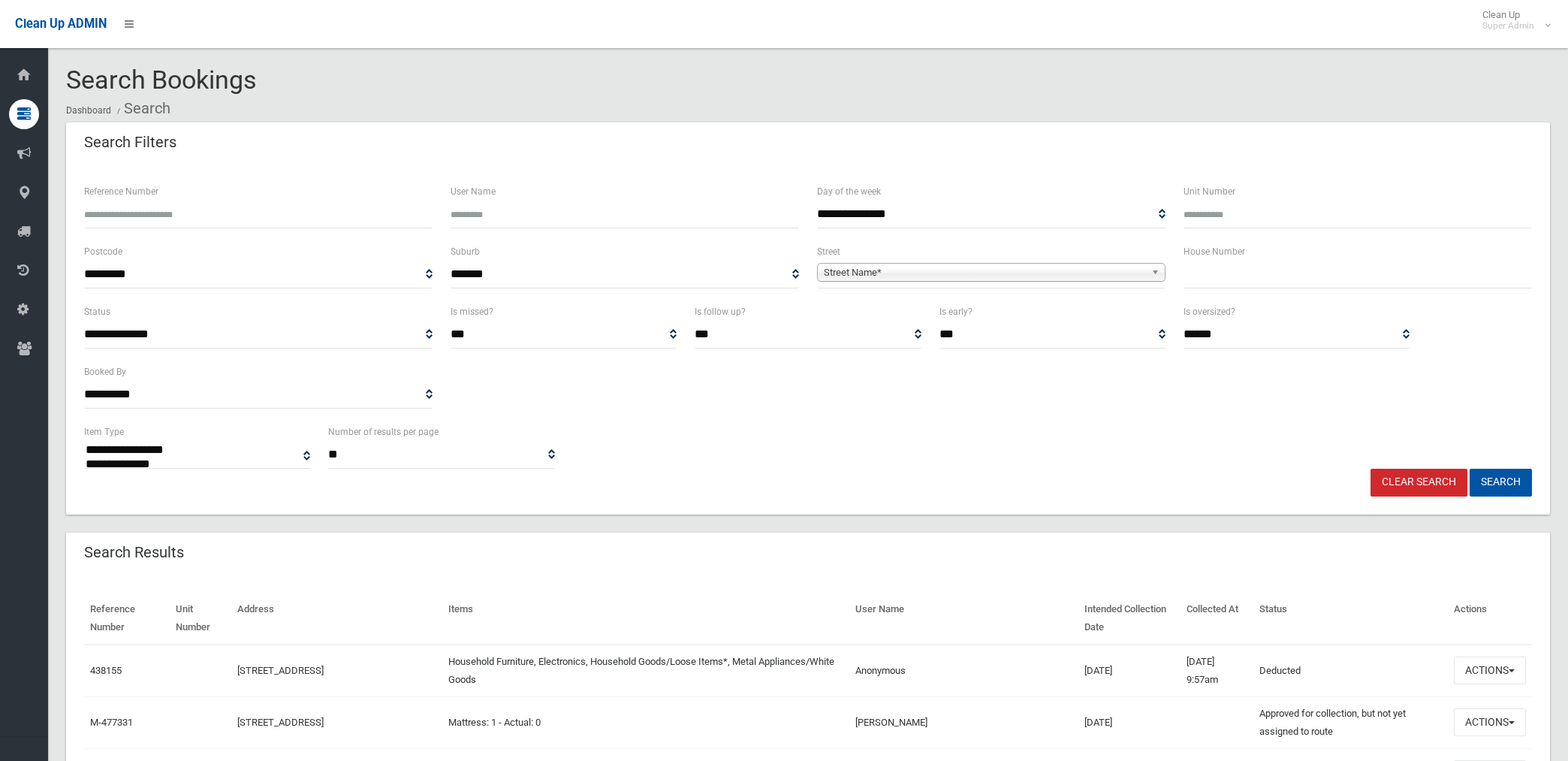
select select
click at [333, 209] on input "Reference Number" at bounding box center [258, 214] width 349 height 28
type input "******"
click at [1470, 469] on button "Search" at bounding box center [1501, 482] width 62 height 28
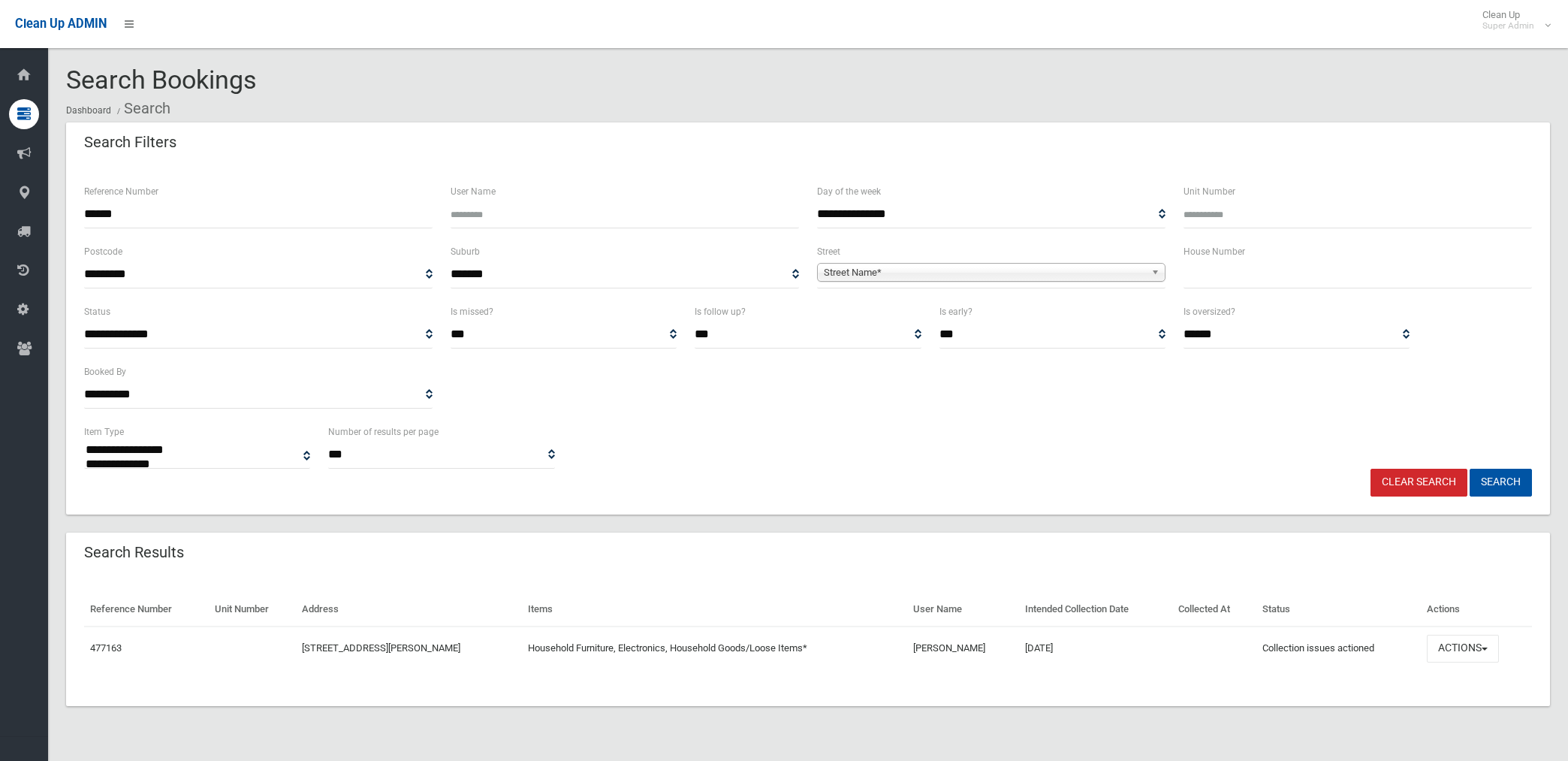
select select
click at [1461, 646] on button "Actions" at bounding box center [1463, 648] width 72 height 28
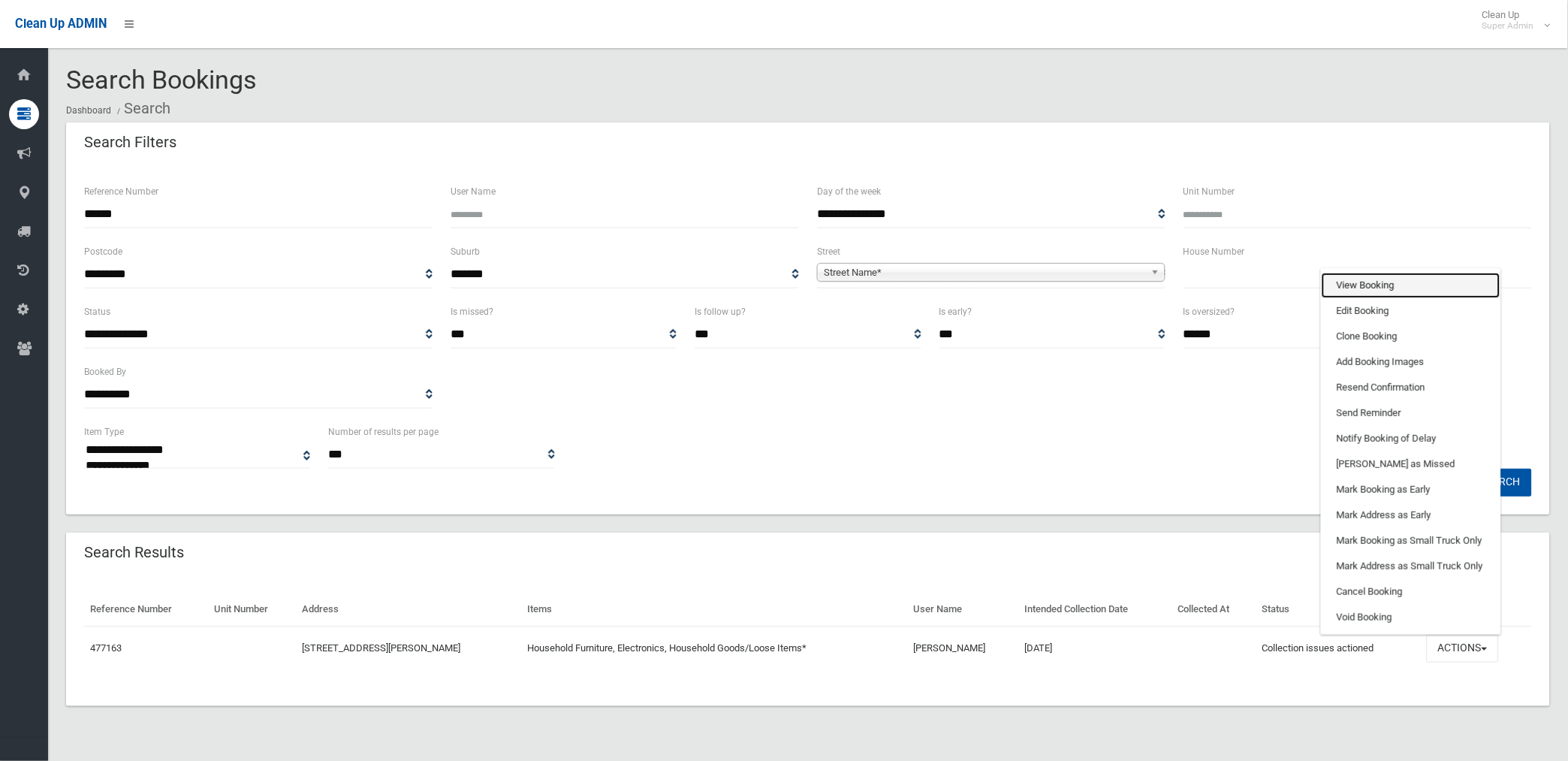
click at [1370, 282] on link "View Booking" at bounding box center [1411, 285] width 179 height 26
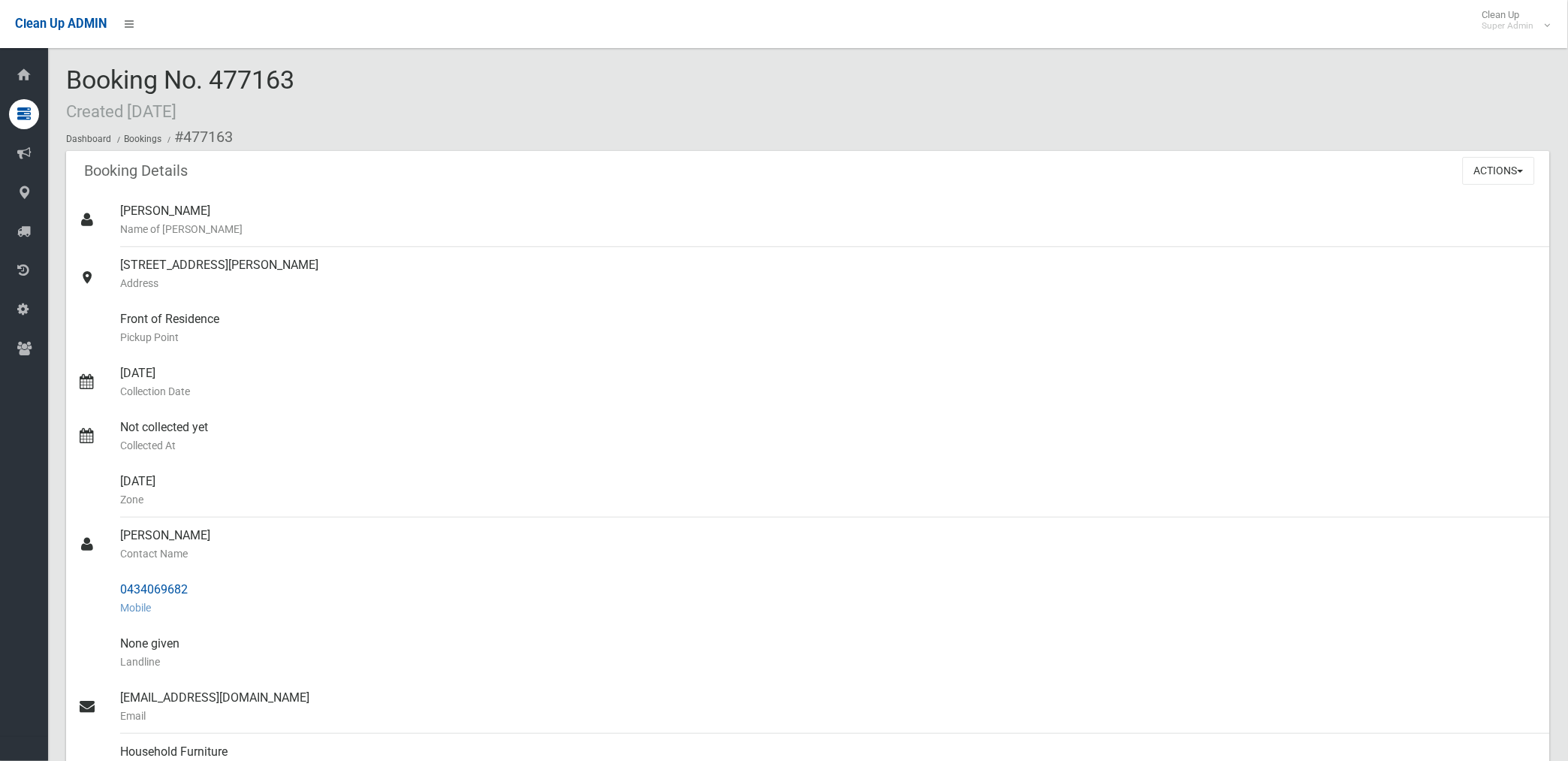
drag, startPoint x: 119, startPoint y: 584, endPoint x: 190, endPoint y: 586, distance: 71.0
click at [190, 586] on div "0434069682 Mobile" at bounding box center [829, 598] width 1418 height 54
drag, startPoint x: 190, startPoint y: 586, endPoint x: 166, endPoint y: 590, distance: 24.3
copy div "0434069682"
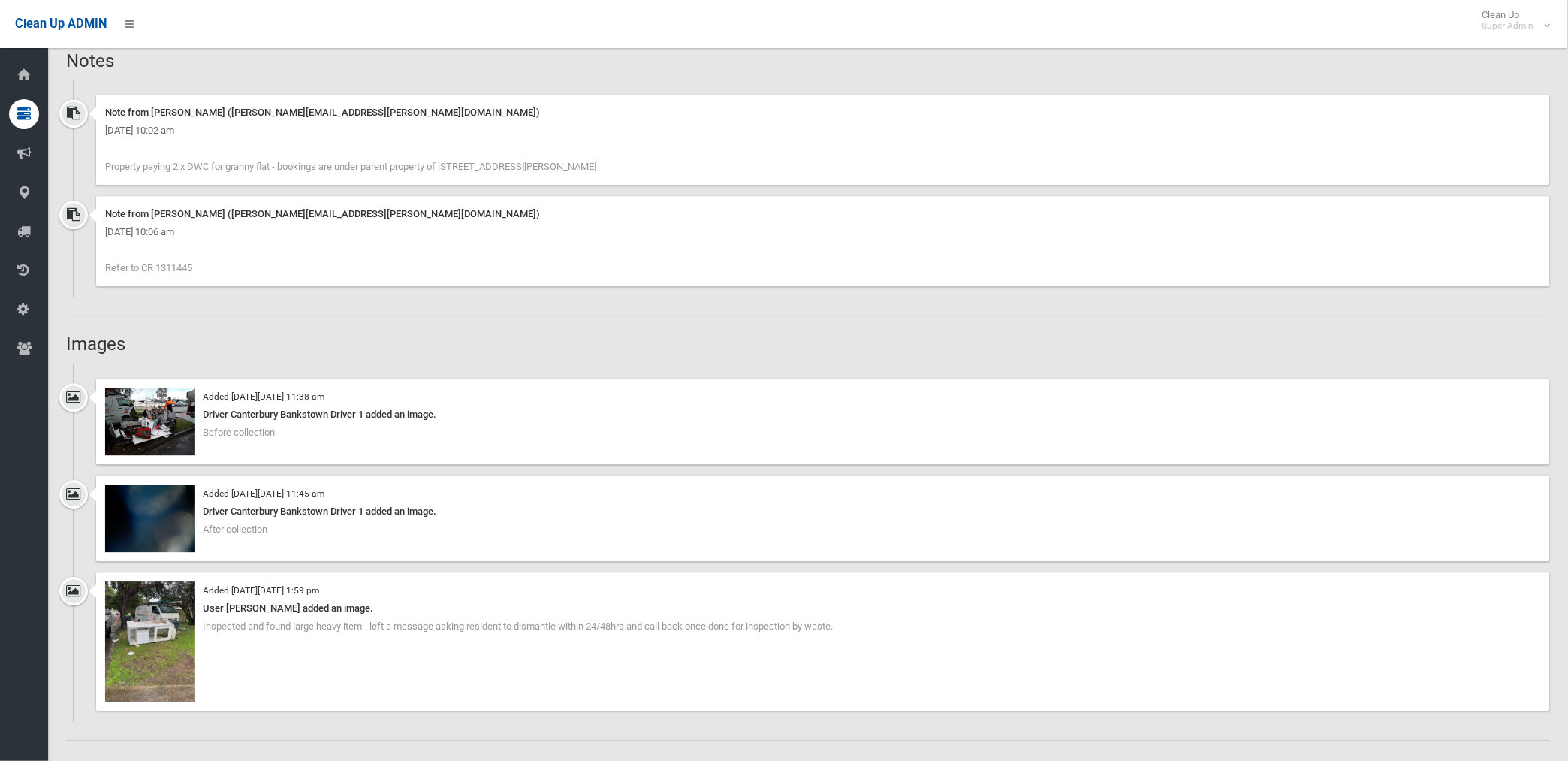
scroll to position [1001, 0]
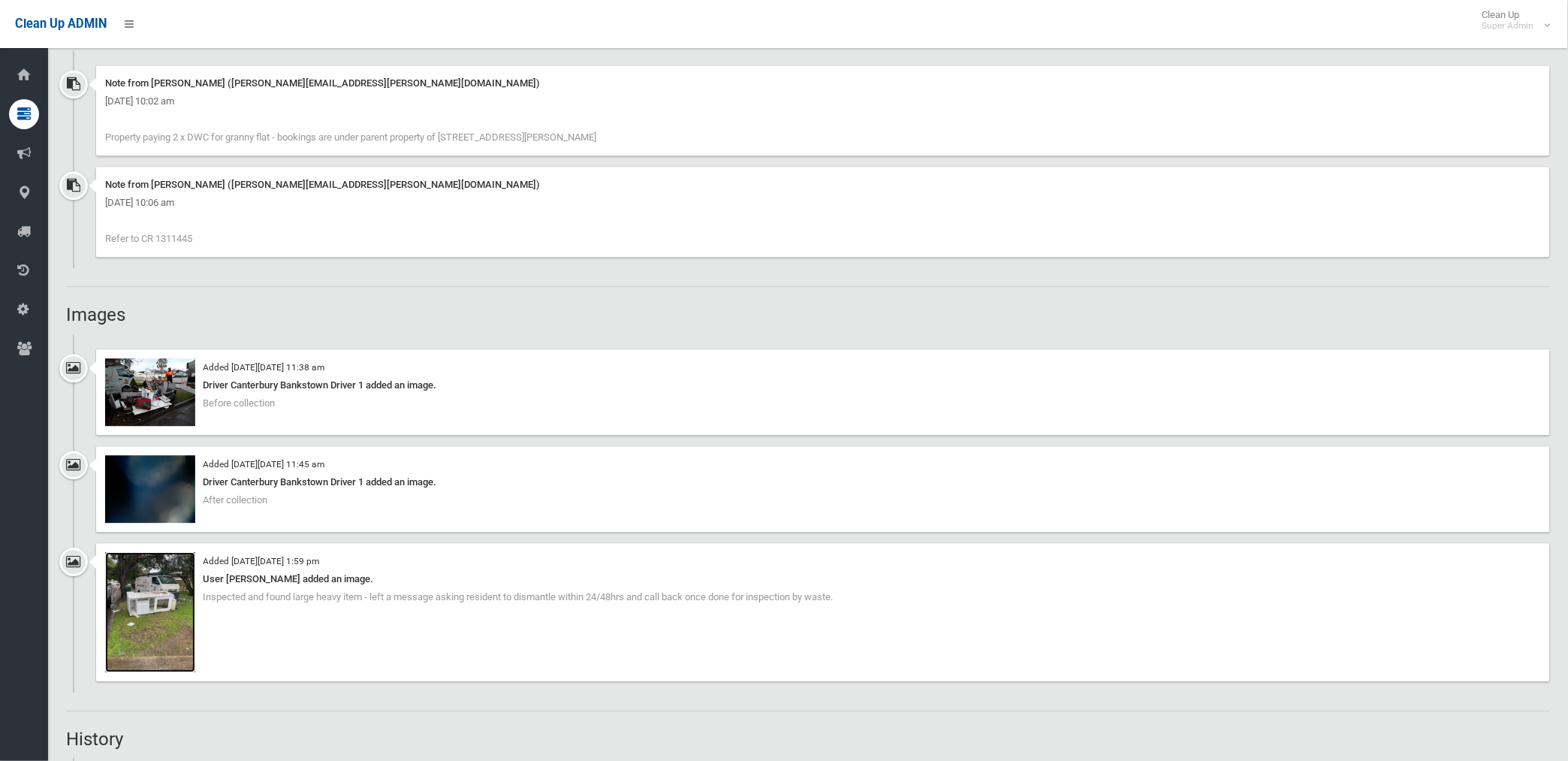
click at [175, 614] on img at bounding box center [150, 612] width 90 height 120
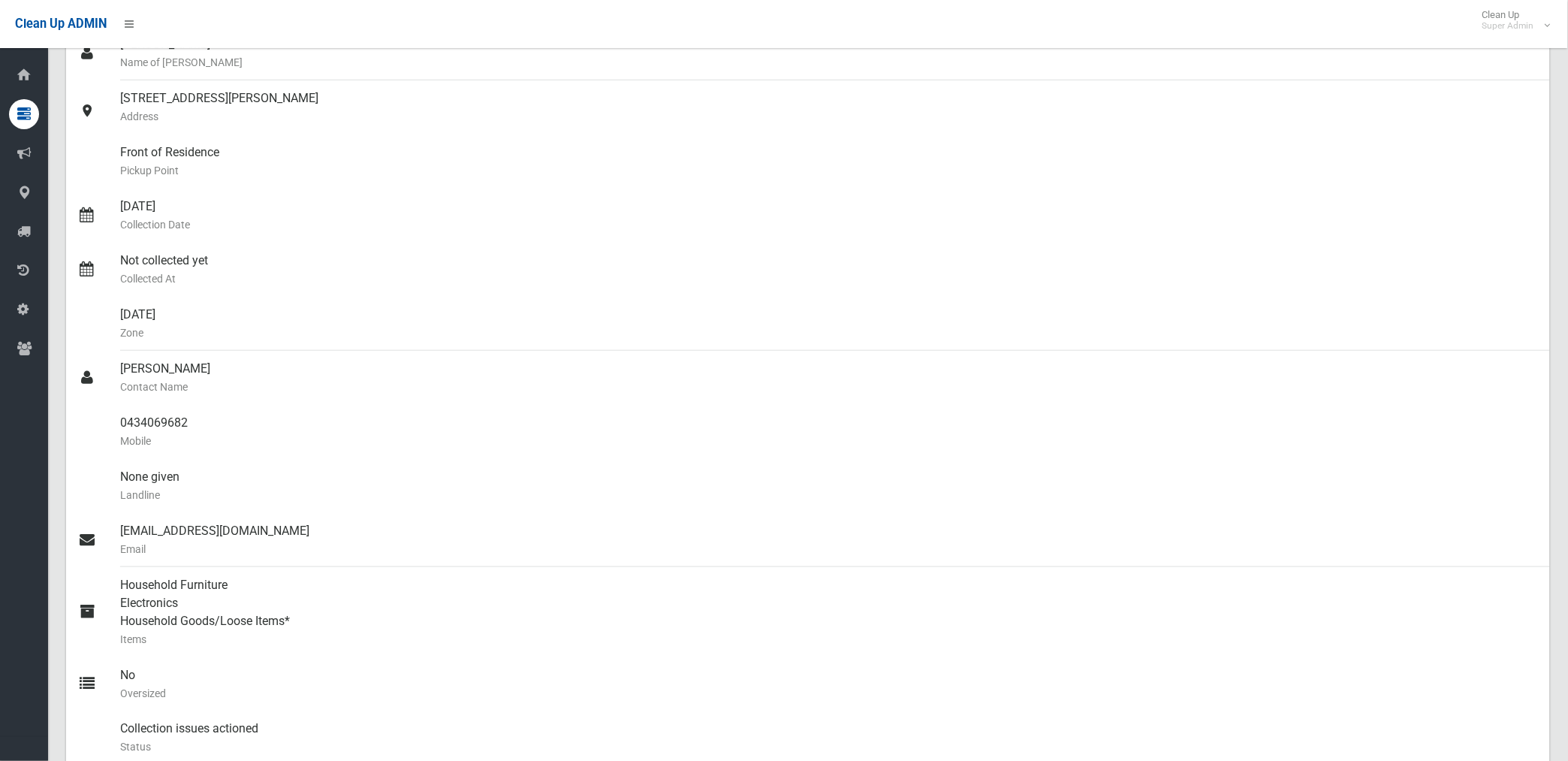
scroll to position [0, 0]
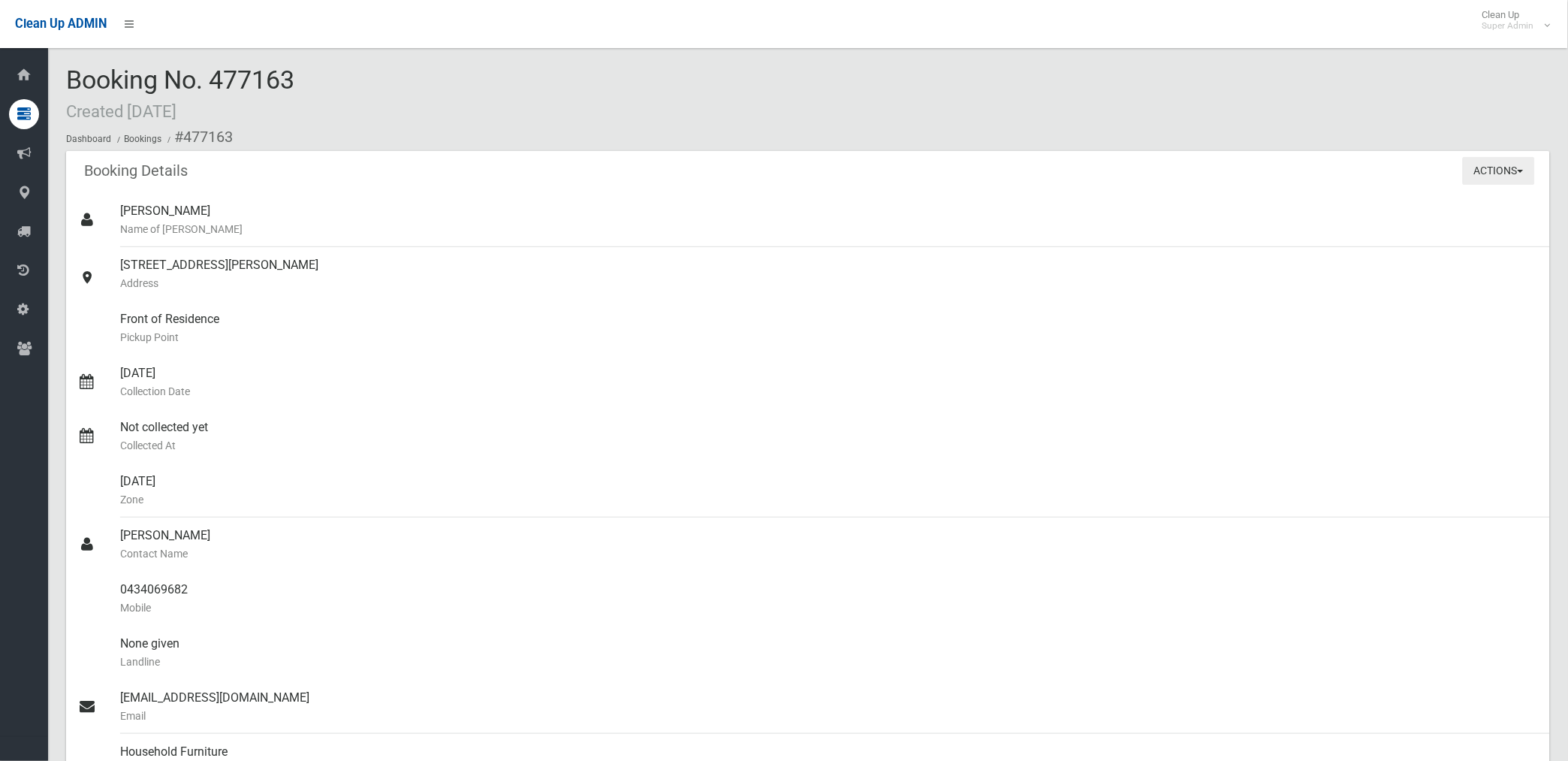
click at [1487, 171] on button "Actions" at bounding box center [1499, 171] width 72 height 28
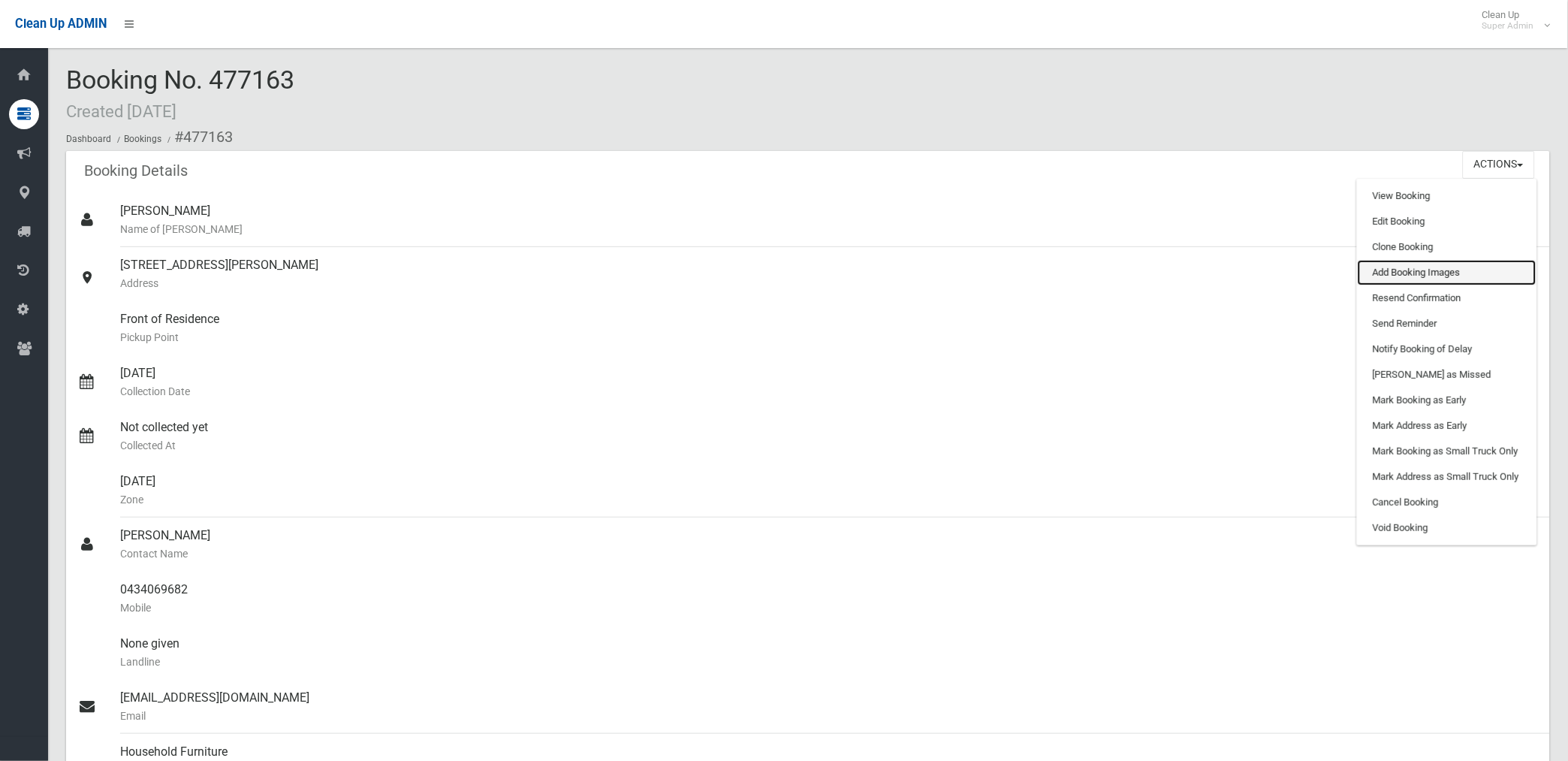
click at [1410, 268] on link "Add Booking Images" at bounding box center [1447, 272] width 179 height 26
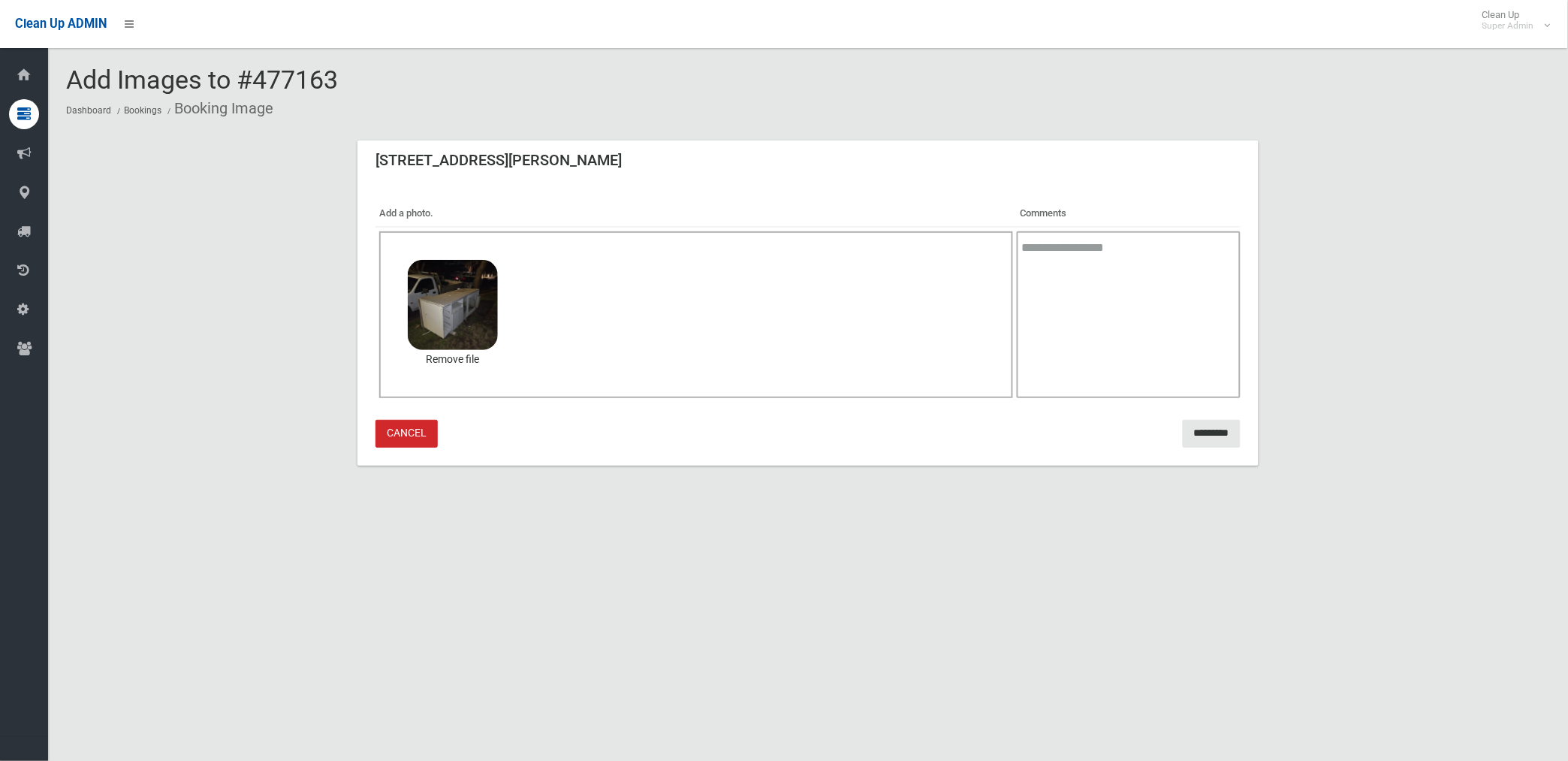
click at [1073, 311] on textarea at bounding box center [1128, 315] width 224 height 167
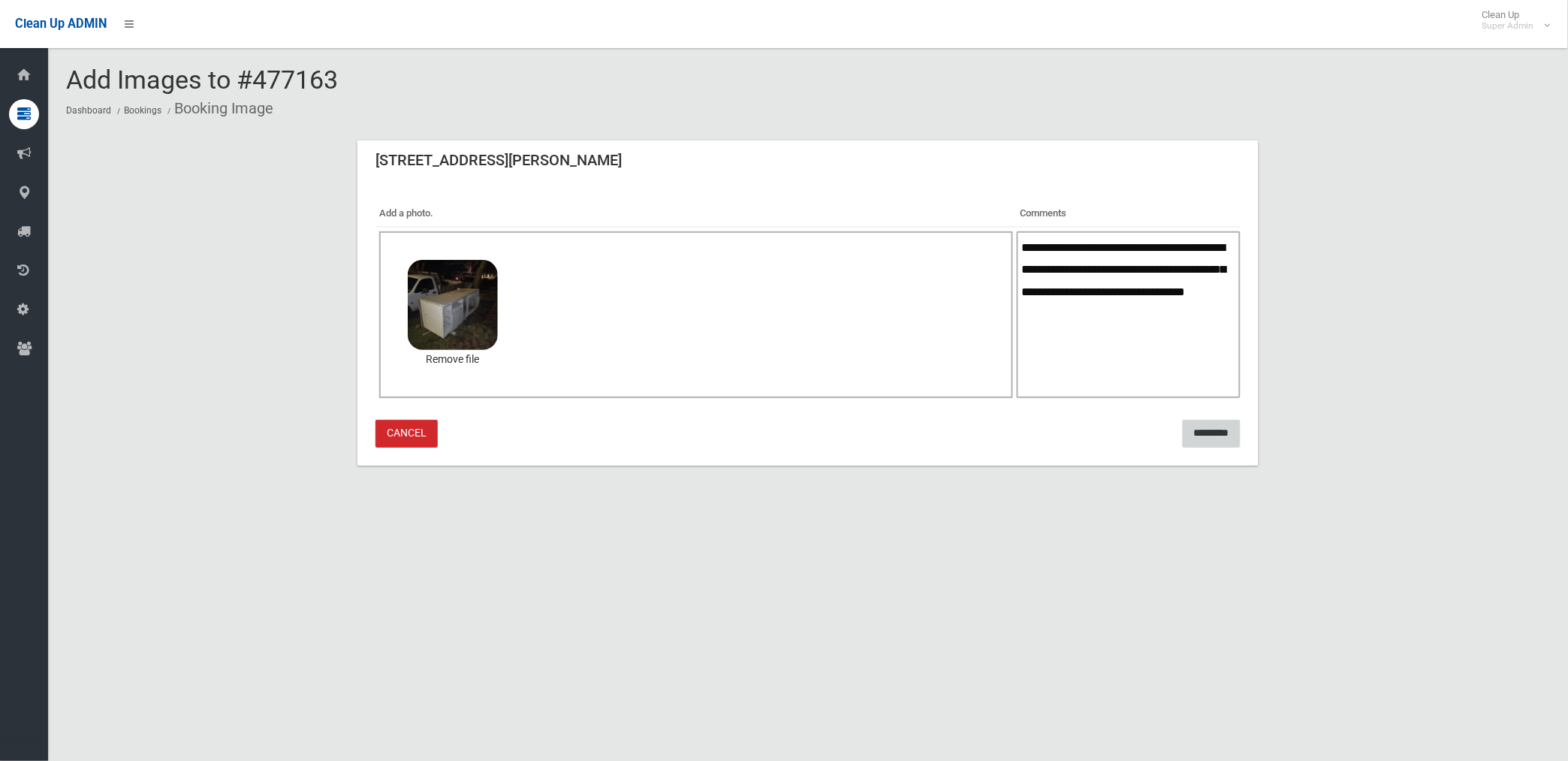
type textarea "**********"
click at [1195, 425] on input "*********" at bounding box center [1211, 433] width 58 height 28
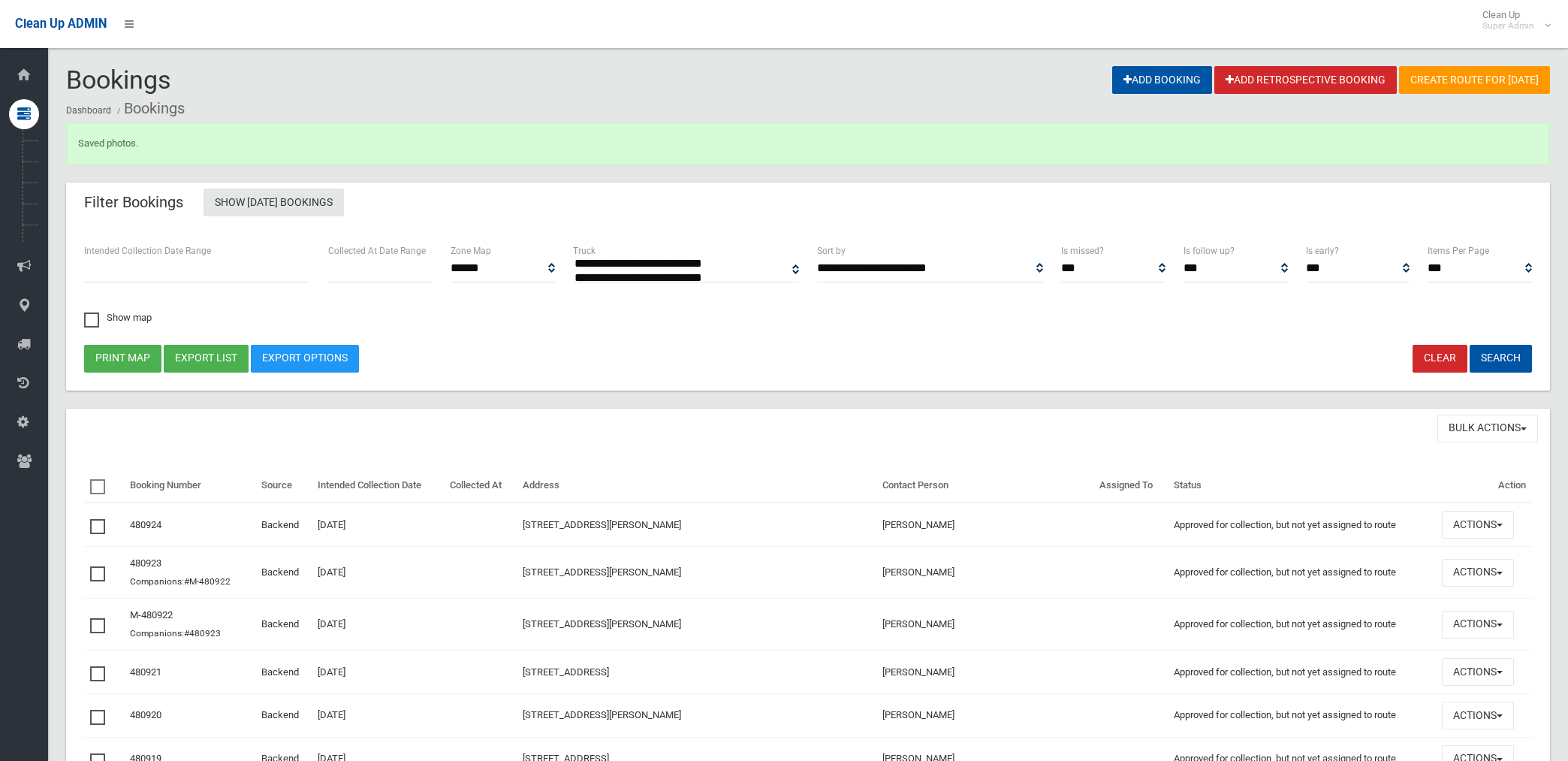
select select
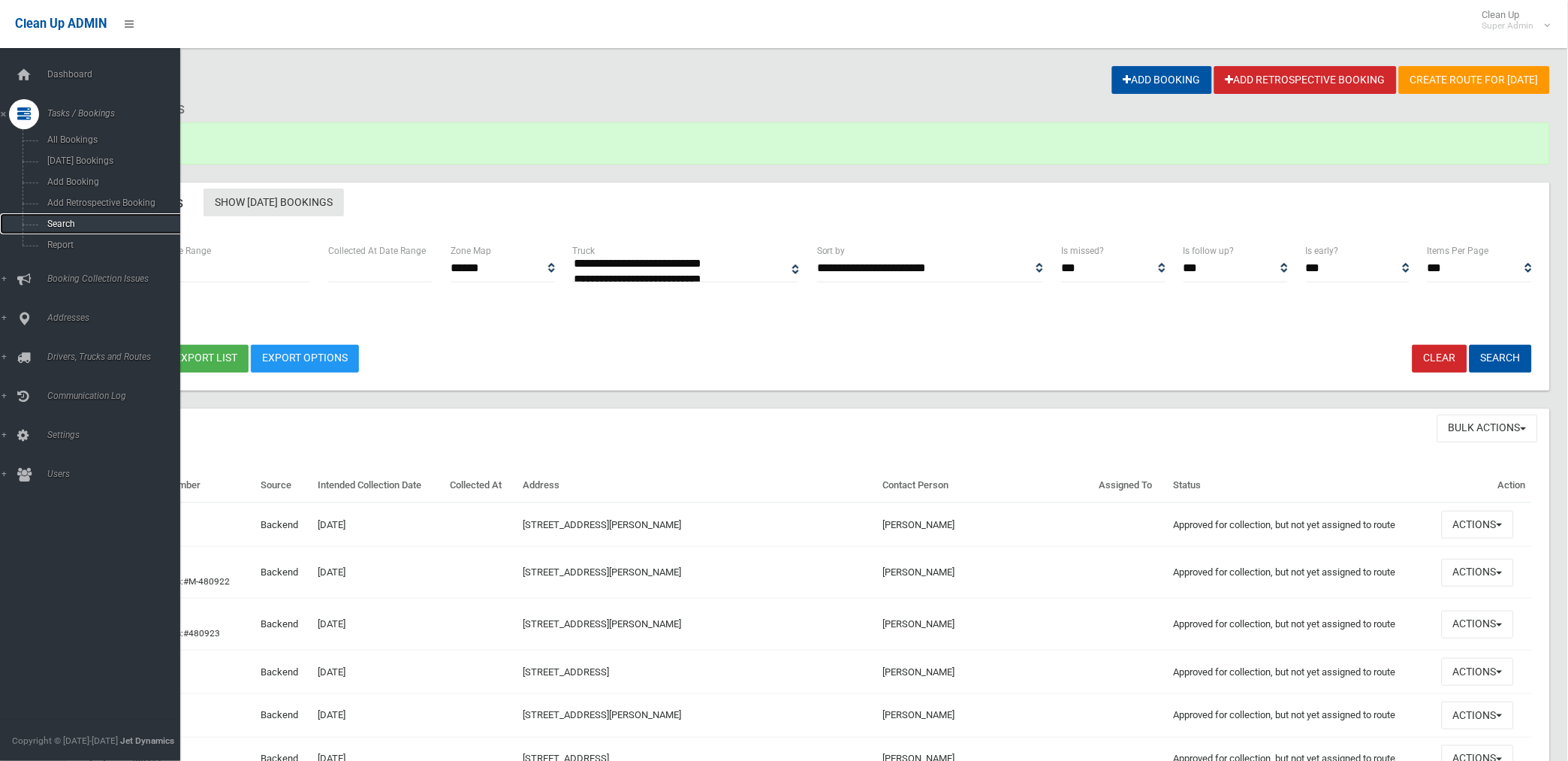
click at [64, 223] on span "Search" at bounding box center [111, 223] width 138 height 10
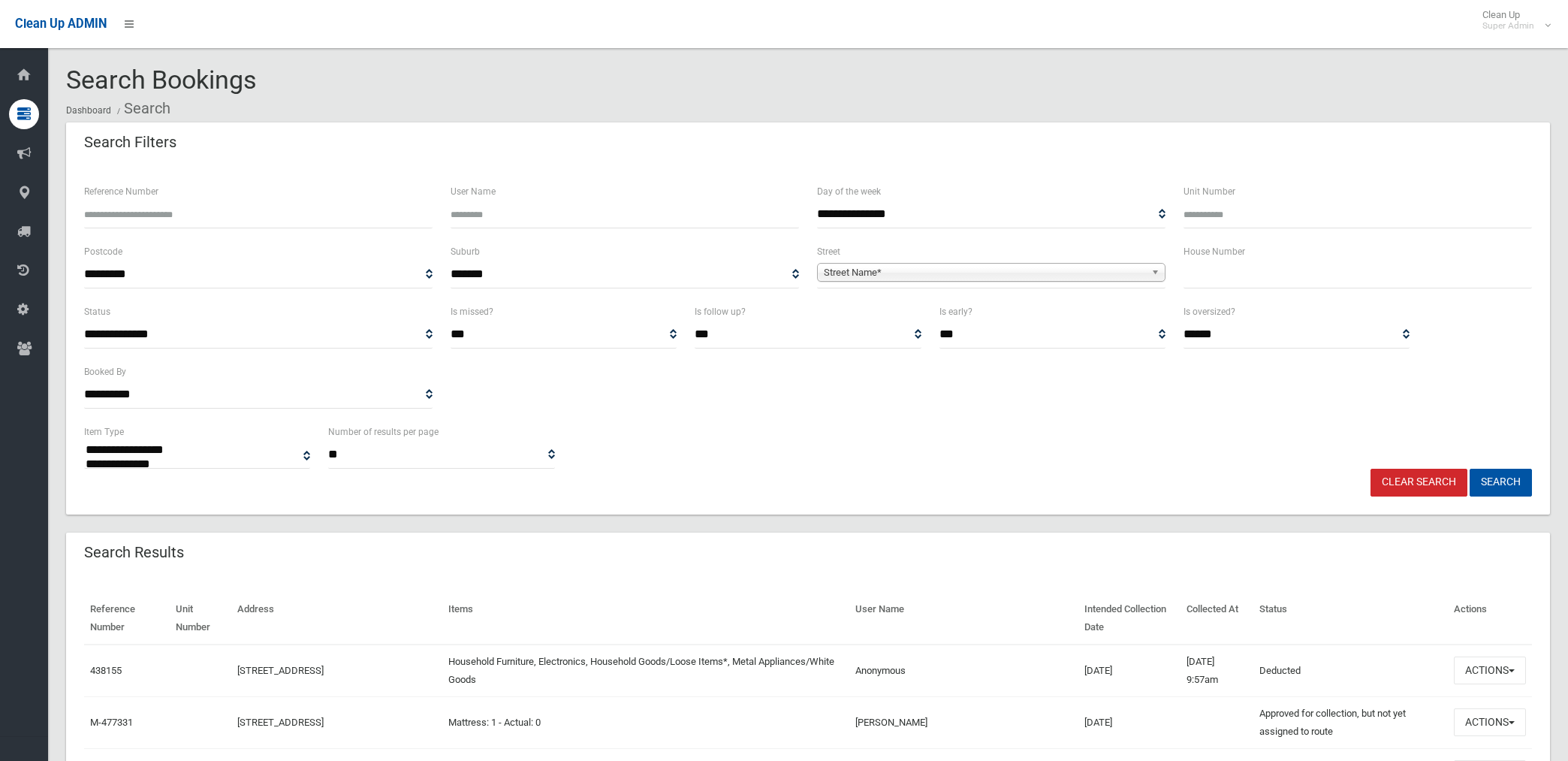
select select
click at [926, 272] on span "Street Name*" at bounding box center [984, 272] width 321 height 18
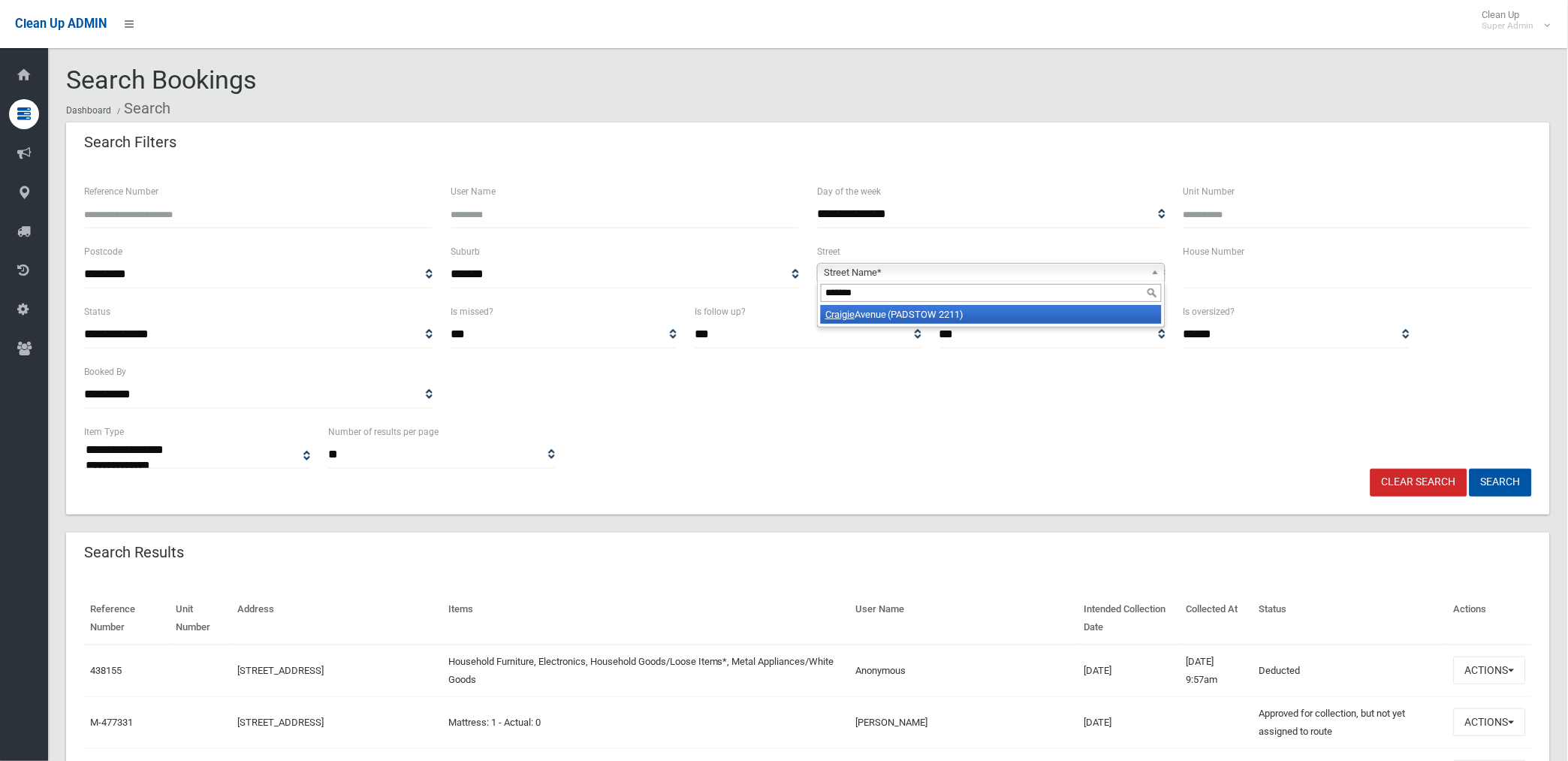
type input "*******"
drag, startPoint x: 930, startPoint y: 313, endPoint x: 1022, endPoint y: 286, distance: 95.9
click at [941, 308] on li "[GEOGRAPHIC_DATA] (PADSTOW 2211)" at bounding box center [992, 314] width 341 height 18
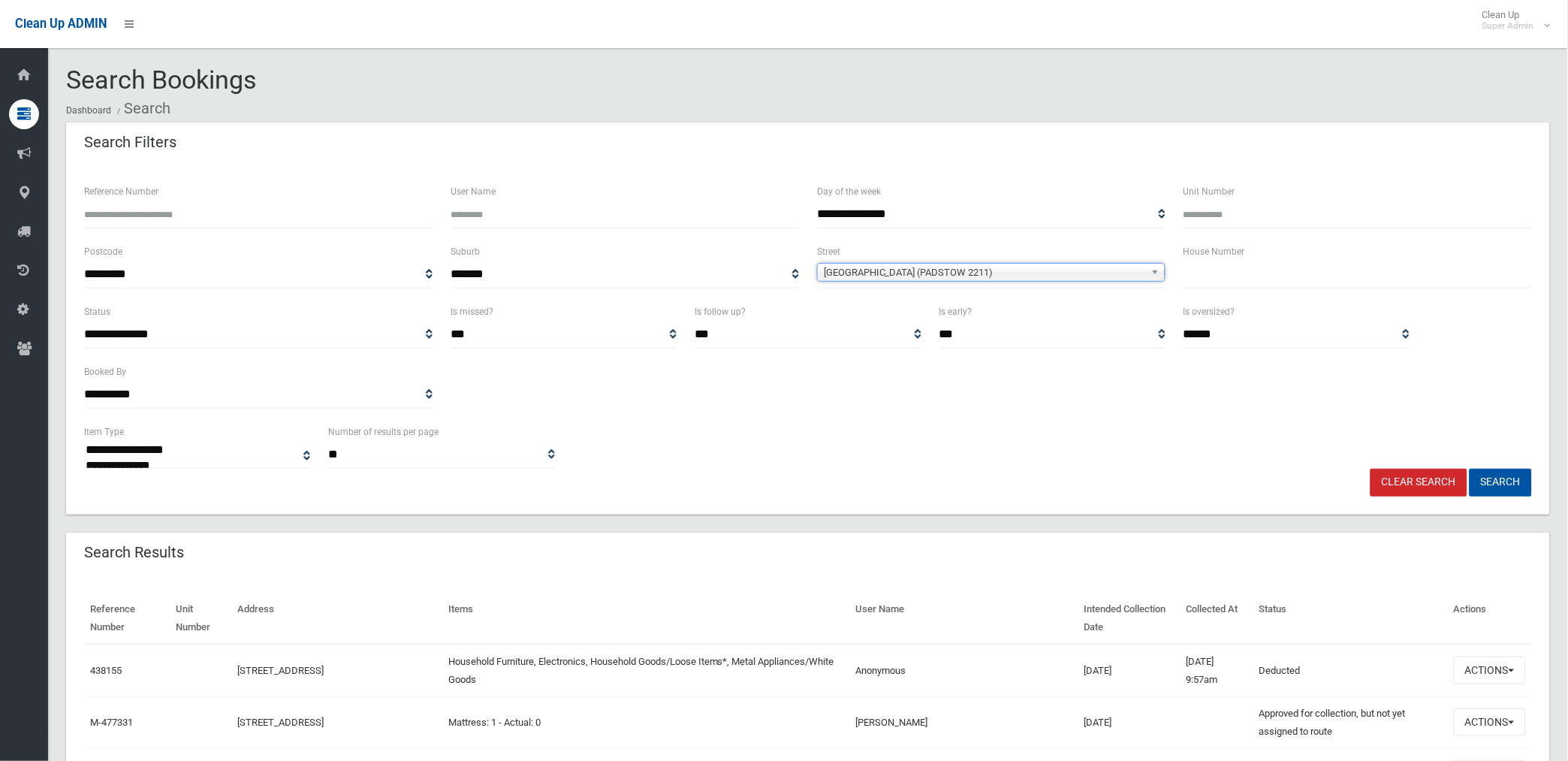
click at [1280, 273] on input "text" at bounding box center [1357, 274] width 349 height 28
type input "**"
click at [1470, 469] on button "Search" at bounding box center [1501, 482] width 62 height 28
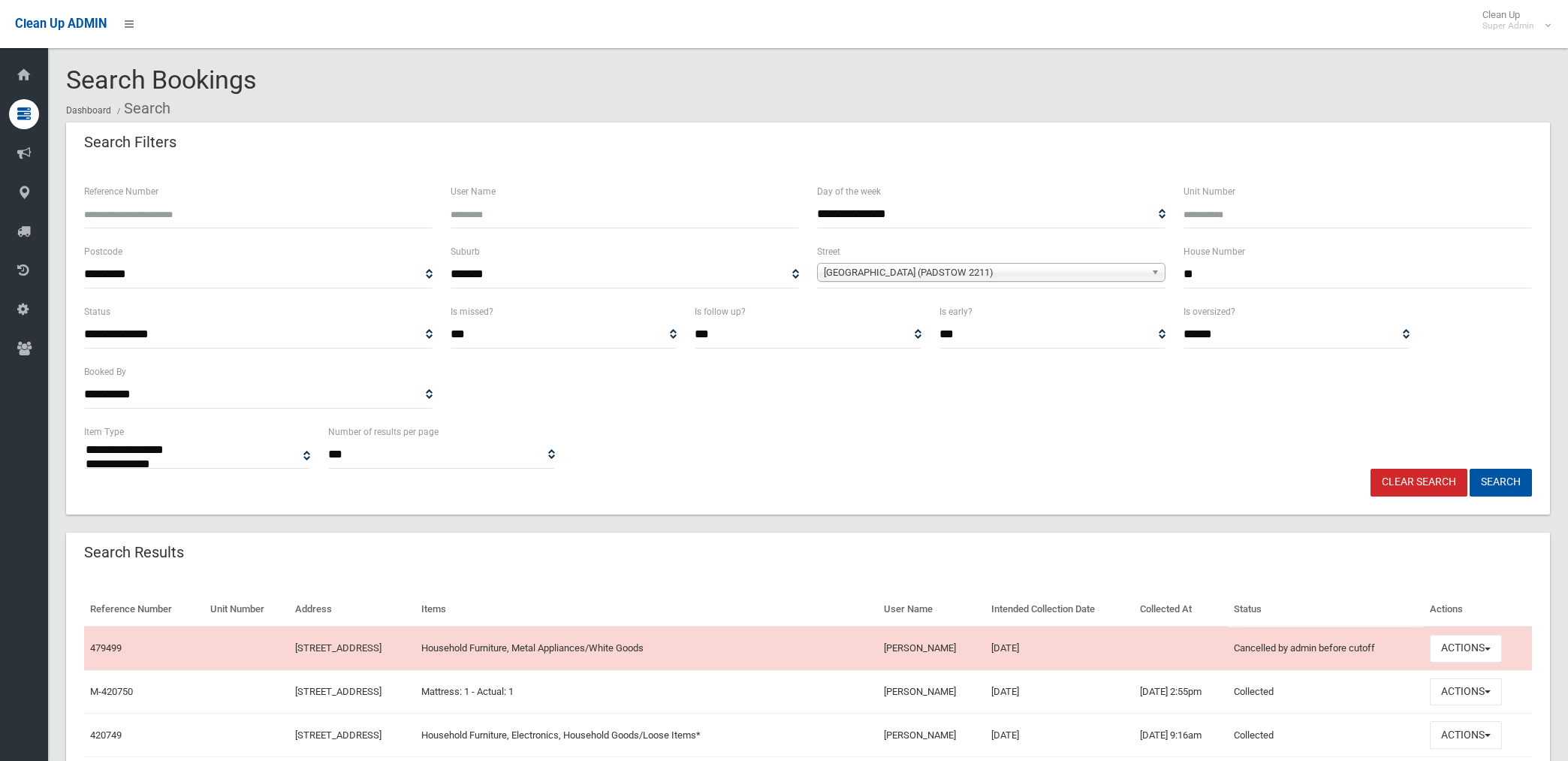
select select
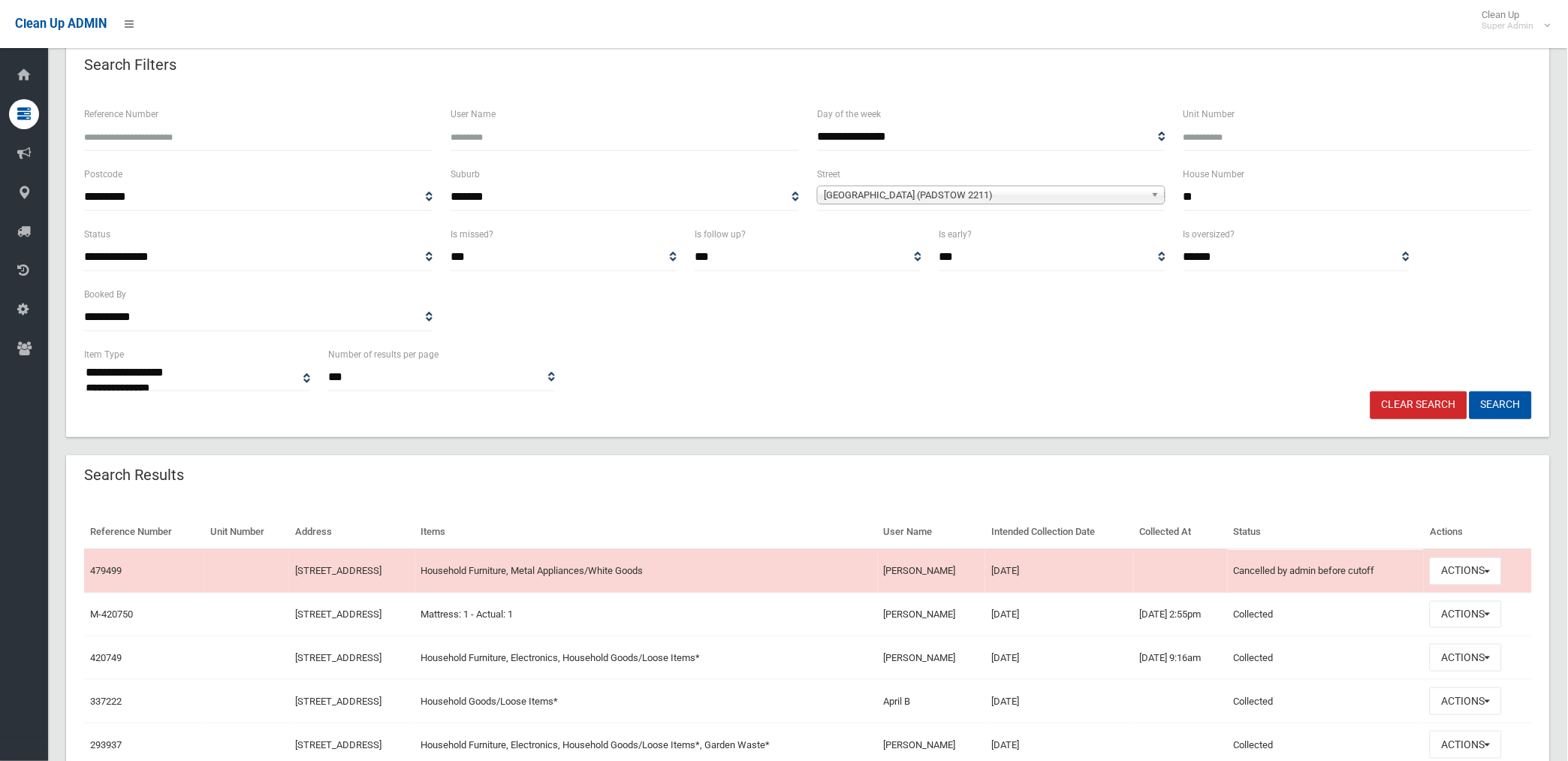
scroll to position [250, 0]
